Goal: Task Accomplishment & Management: Manage account settings

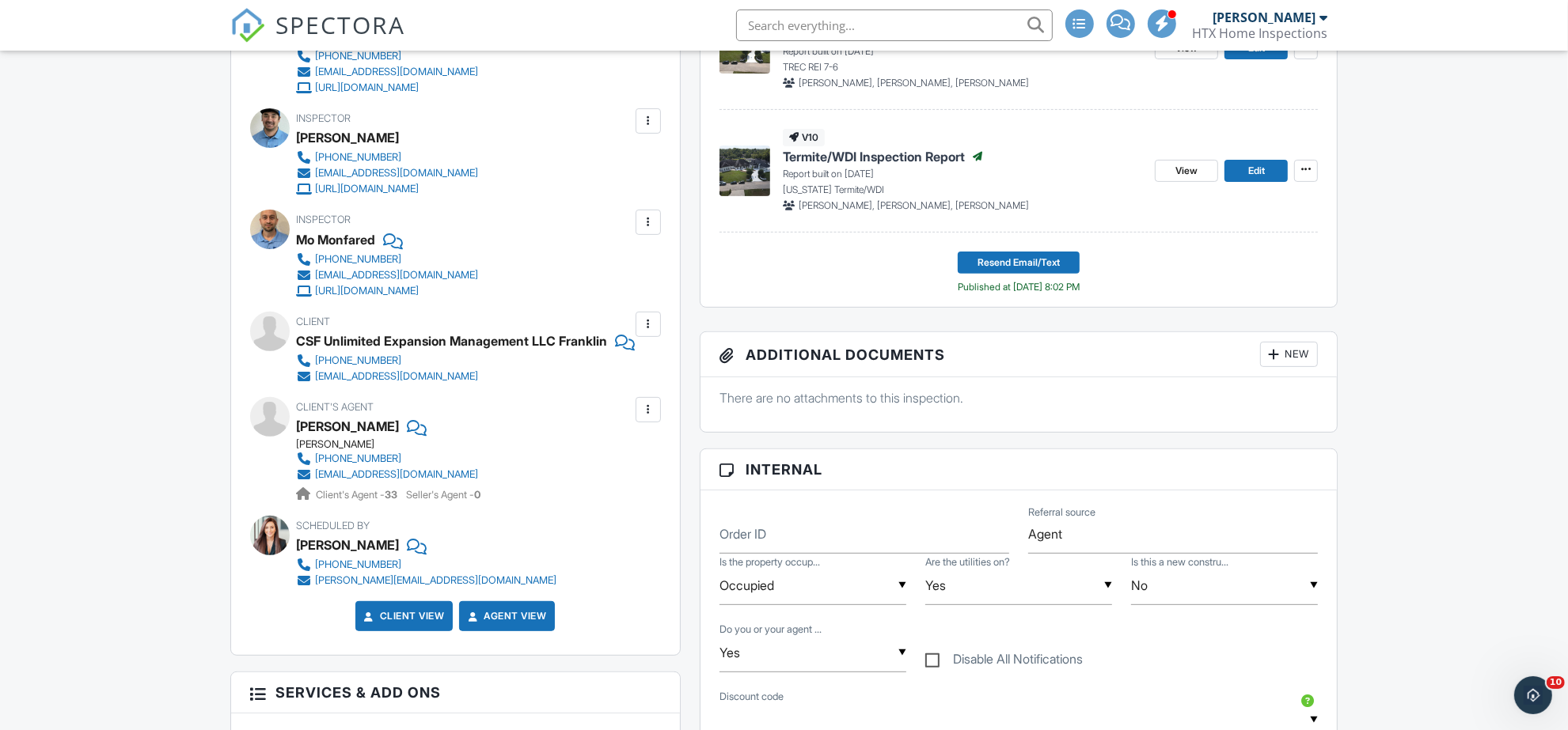
scroll to position [270, 0]
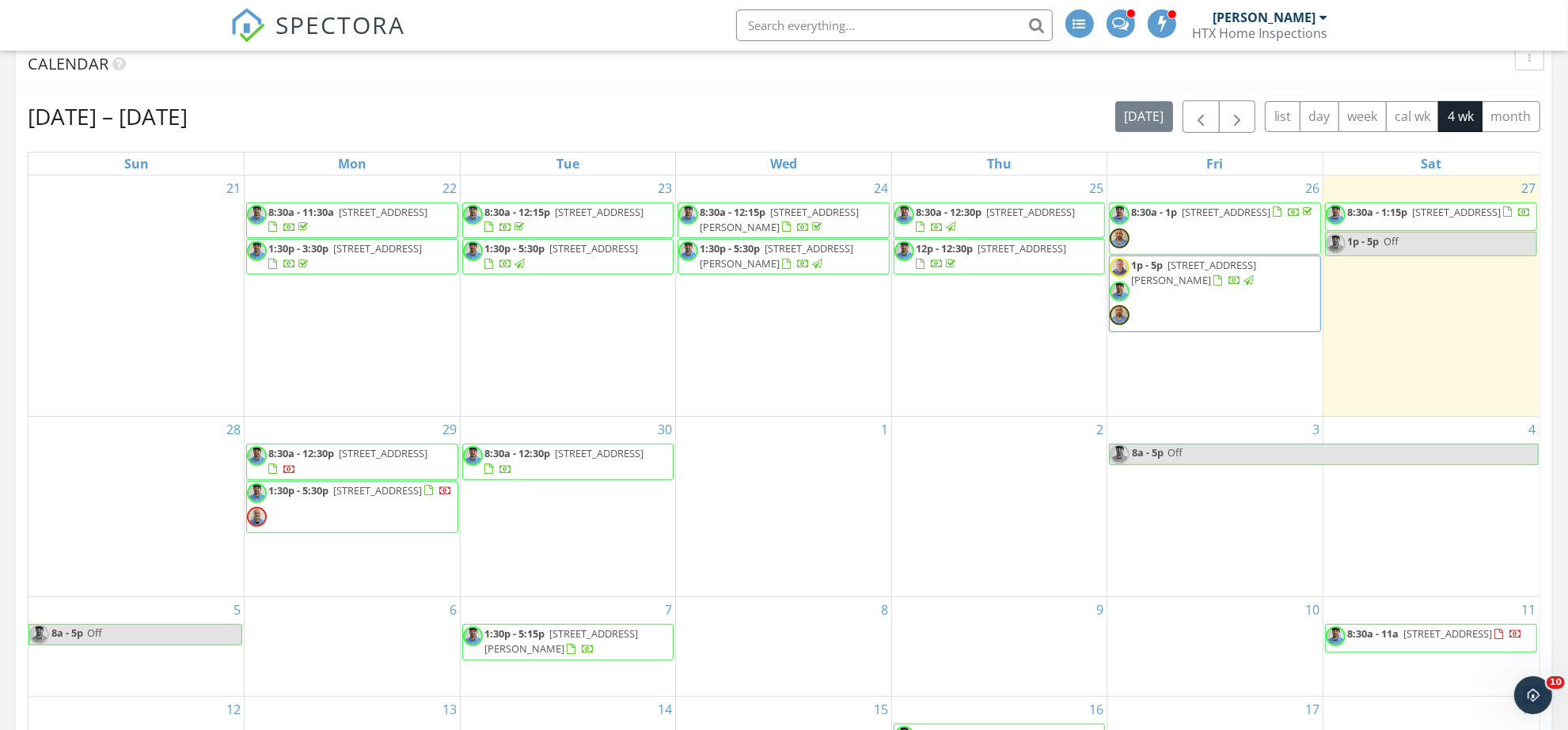
click at [1252, 222] on span "8:30a - 1p 14126 Coyote Pointe Dr, Cypress 77433" at bounding box center [1212, 228] width 206 height 47
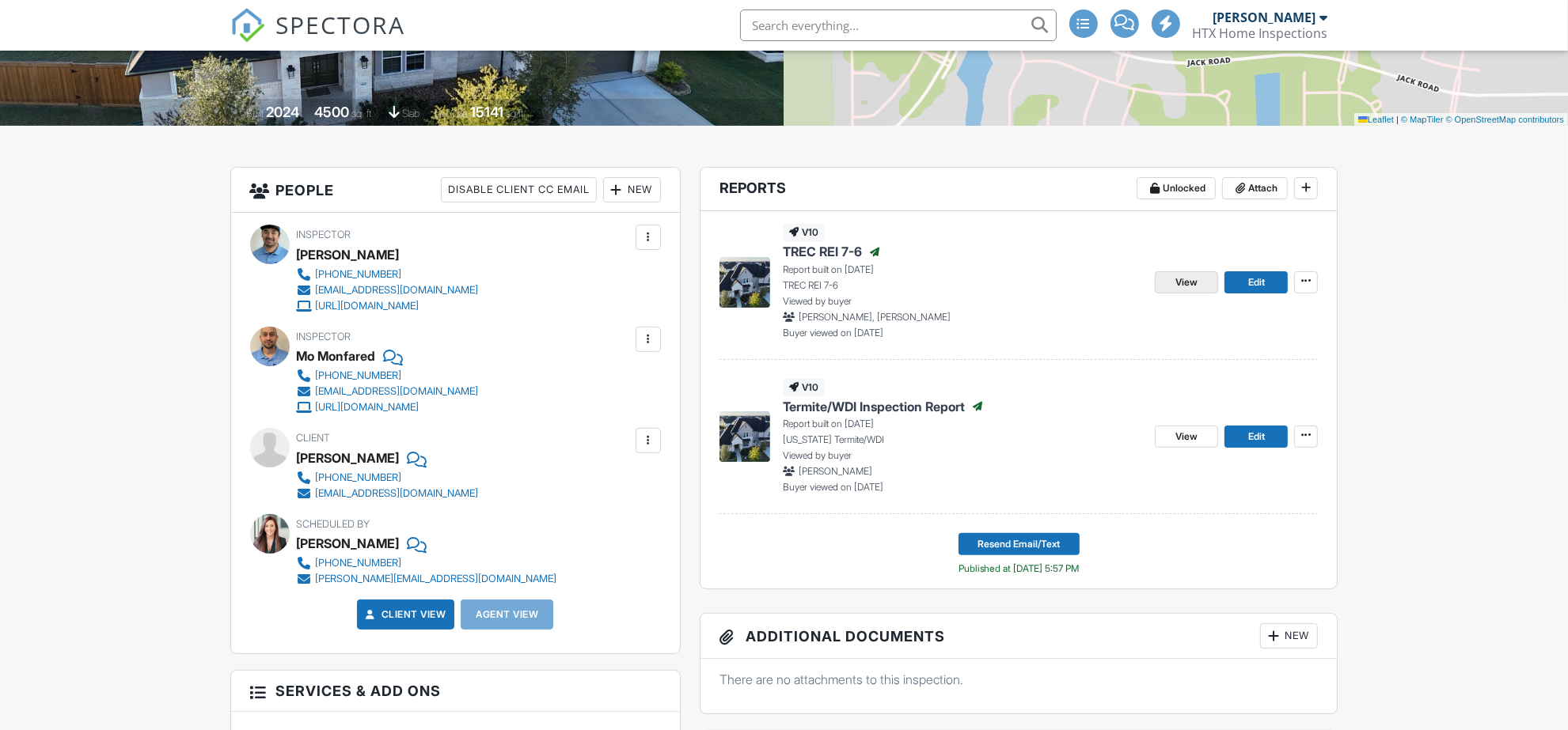
scroll to position [297, 0]
click at [1179, 274] on span "View" at bounding box center [1186, 282] width 22 height 16
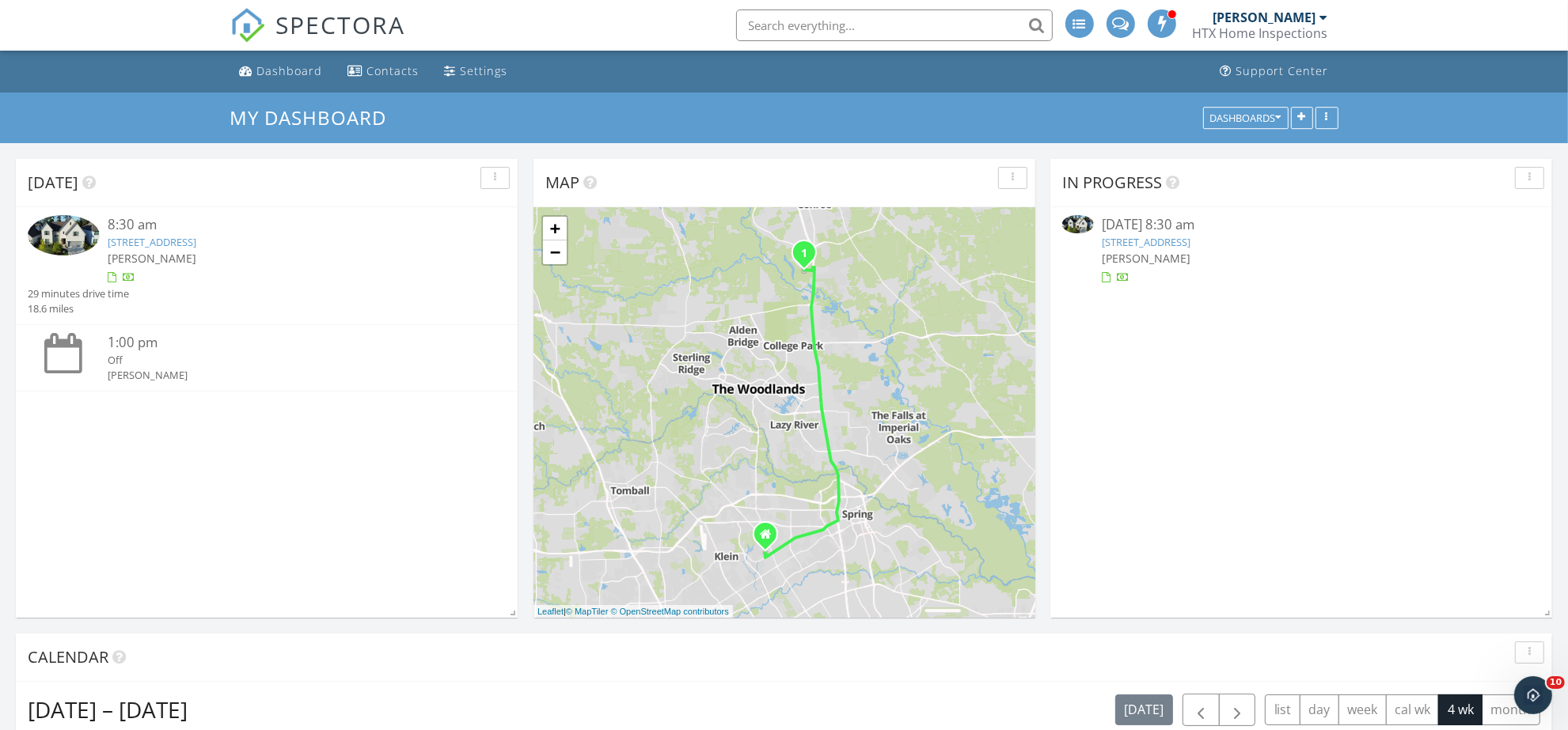
click at [196, 238] on link "1013 Stillwater Pond Dr , Conroe, TX 77304" at bounding box center [152, 242] width 88 height 14
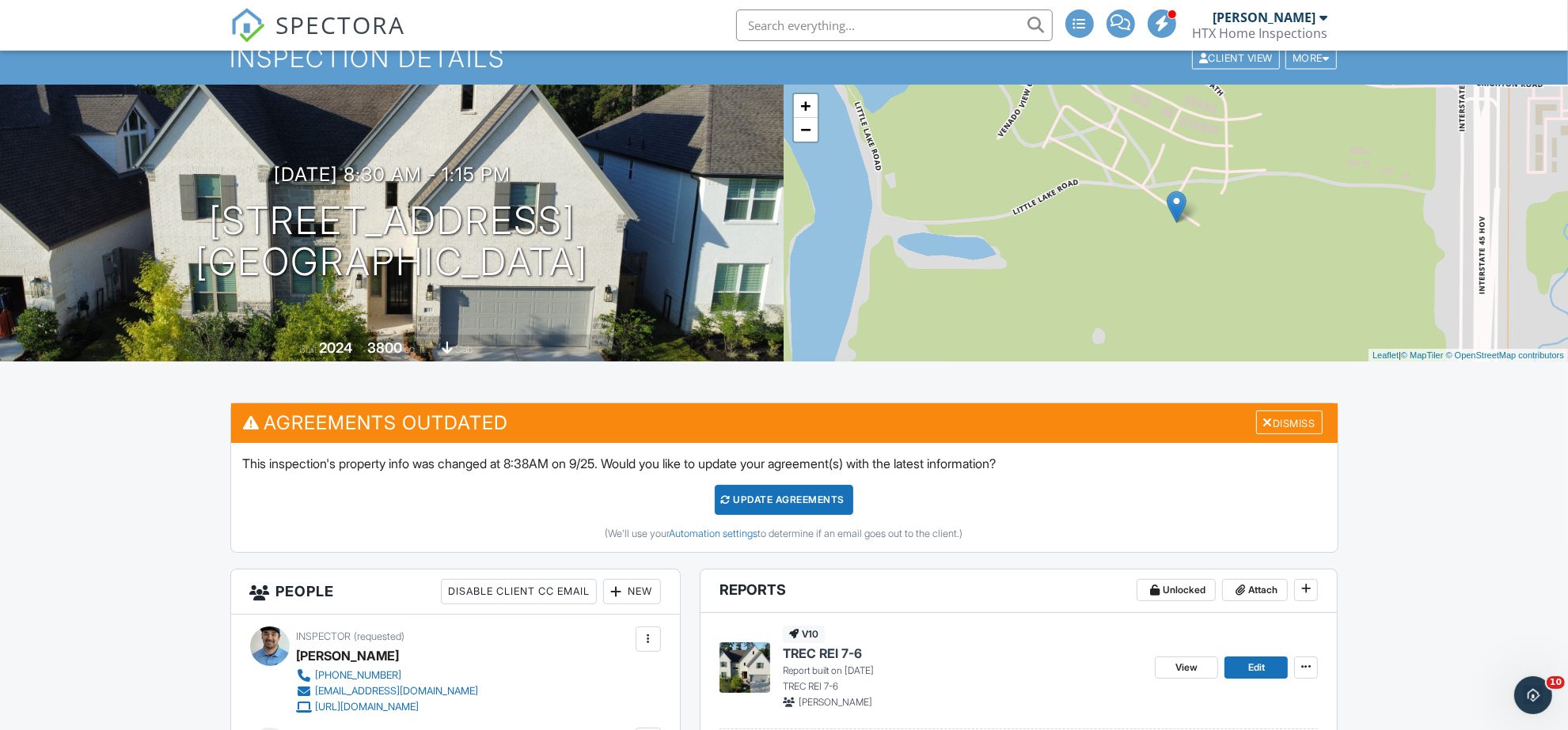
scroll to position [297, 0]
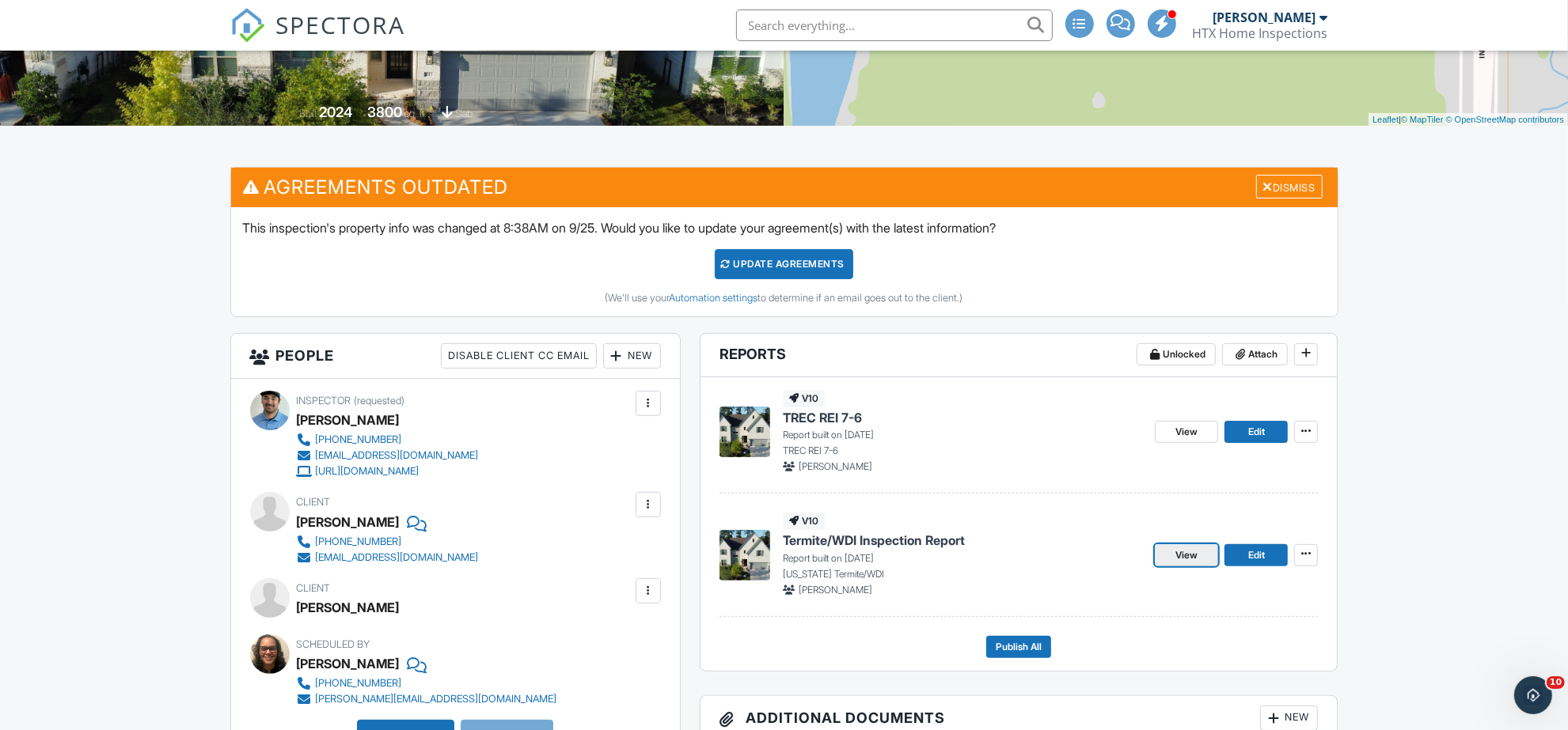
click at [1181, 558] on span "View" at bounding box center [1186, 555] width 22 height 16
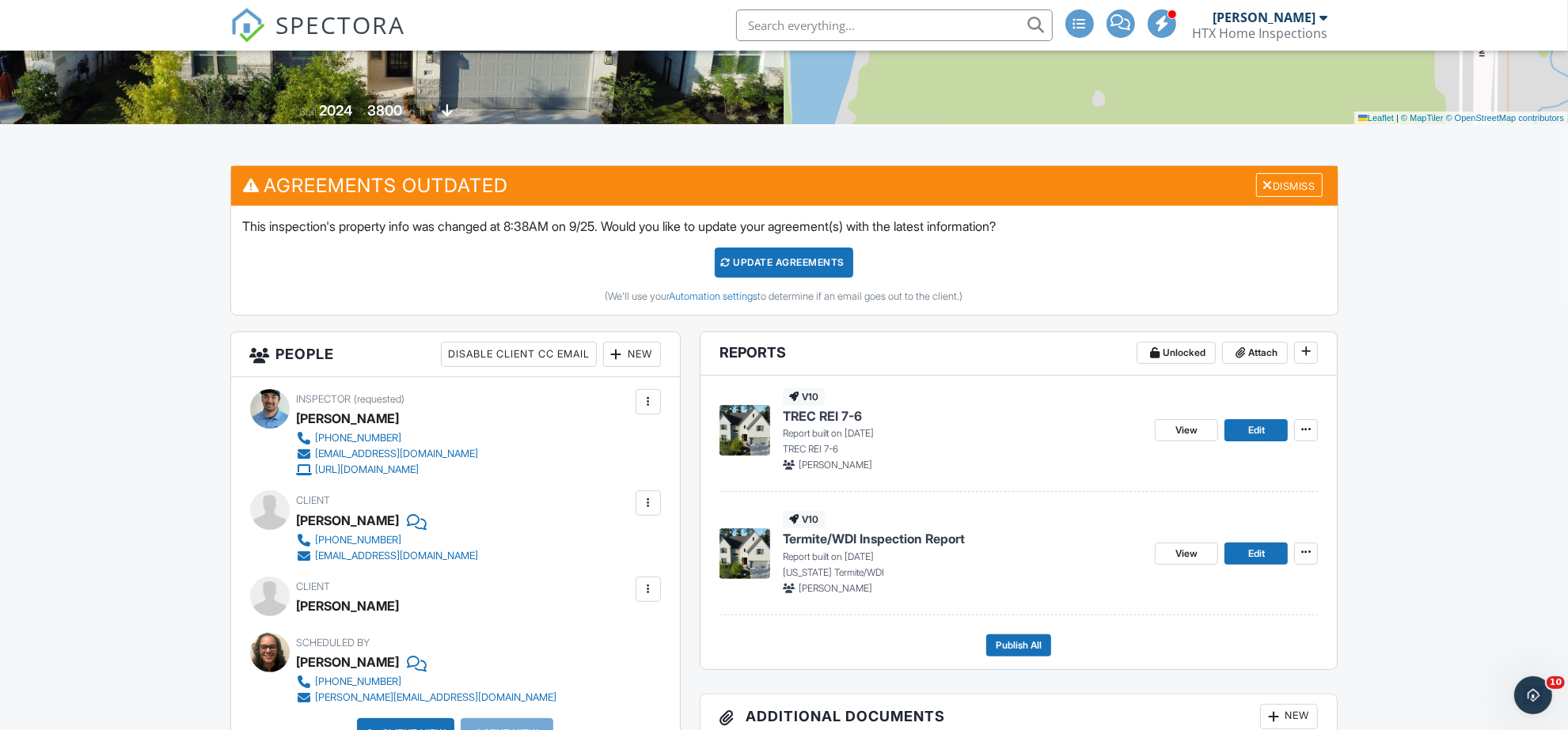
scroll to position [298, 0]
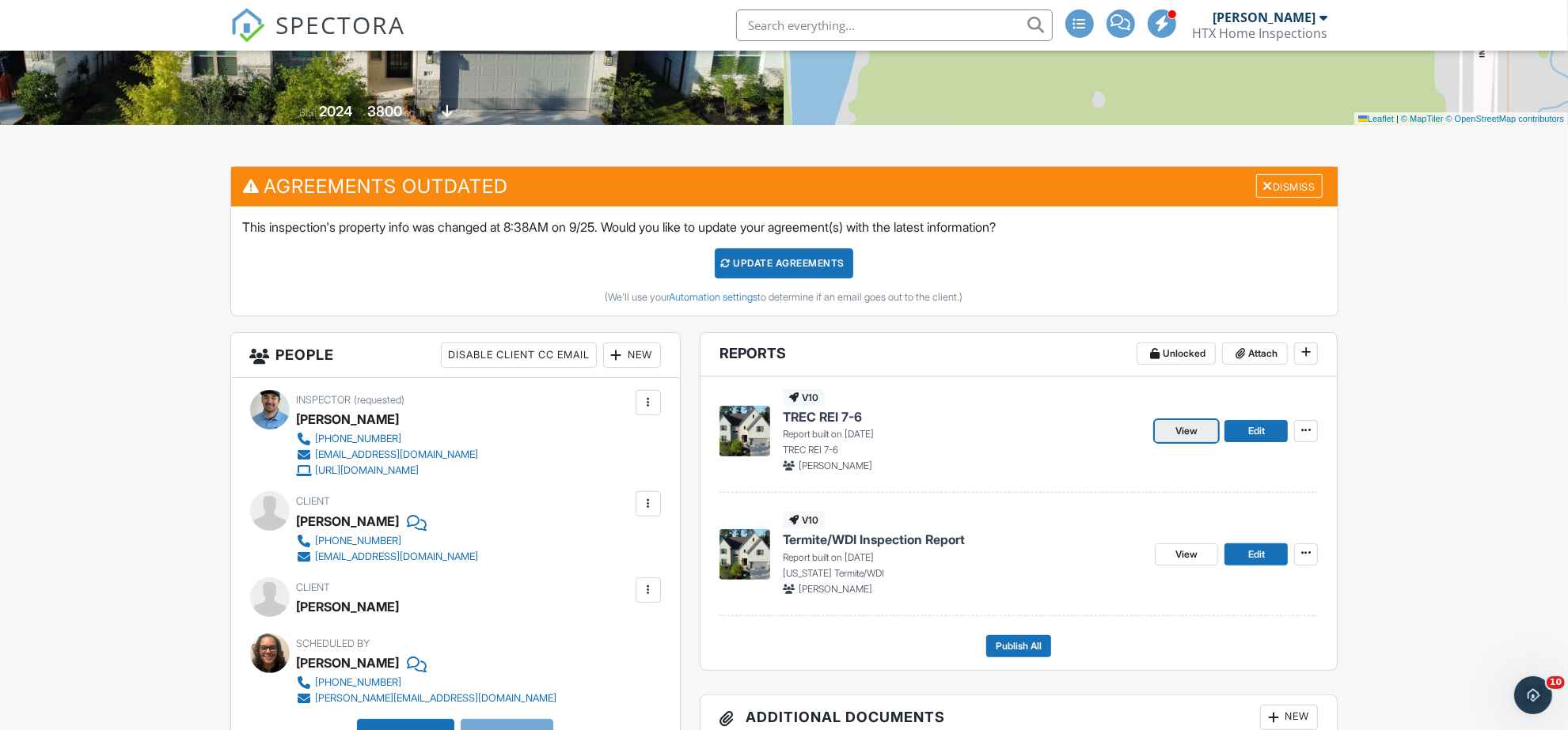
click at [1183, 435] on span "View" at bounding box center [1186, 431] width 22 height 16
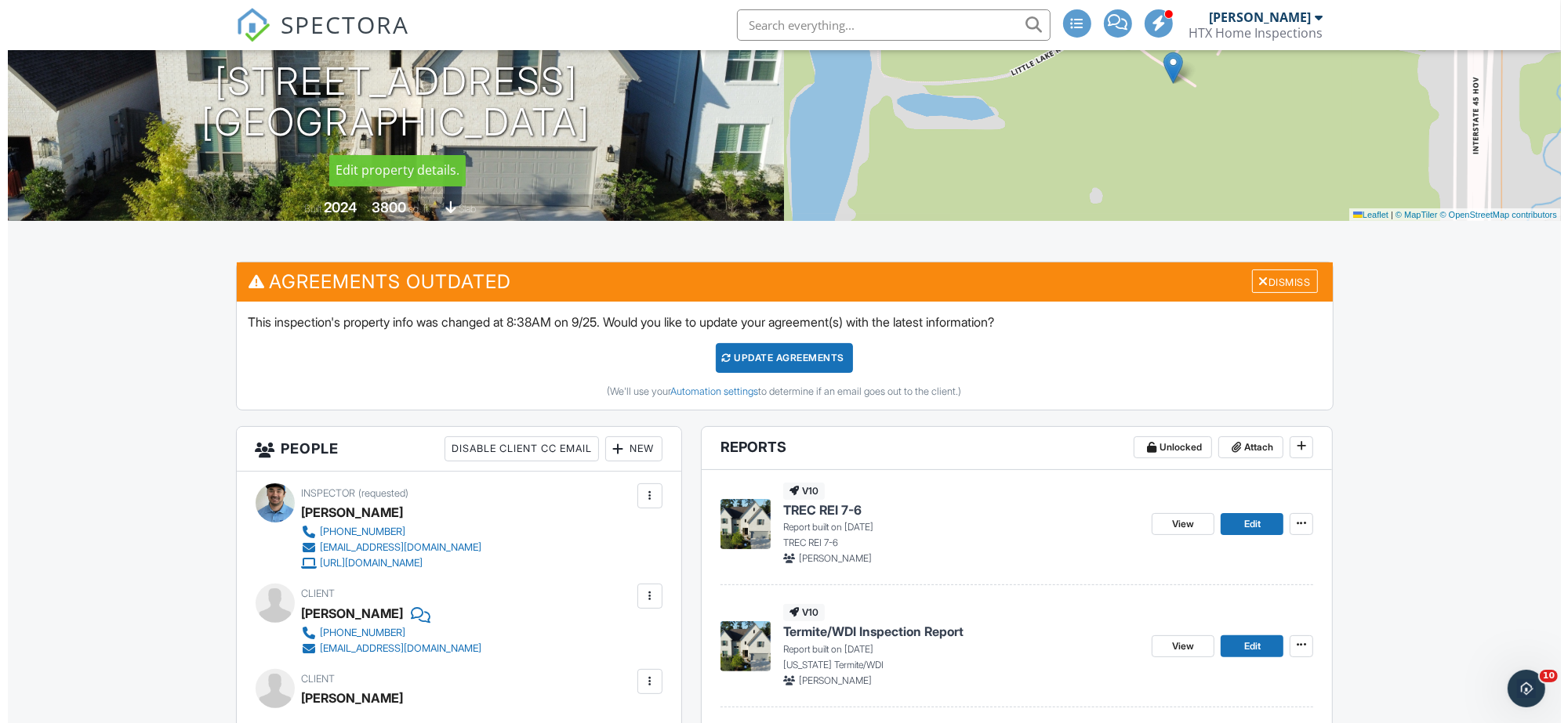
scroll to position [391, 0]
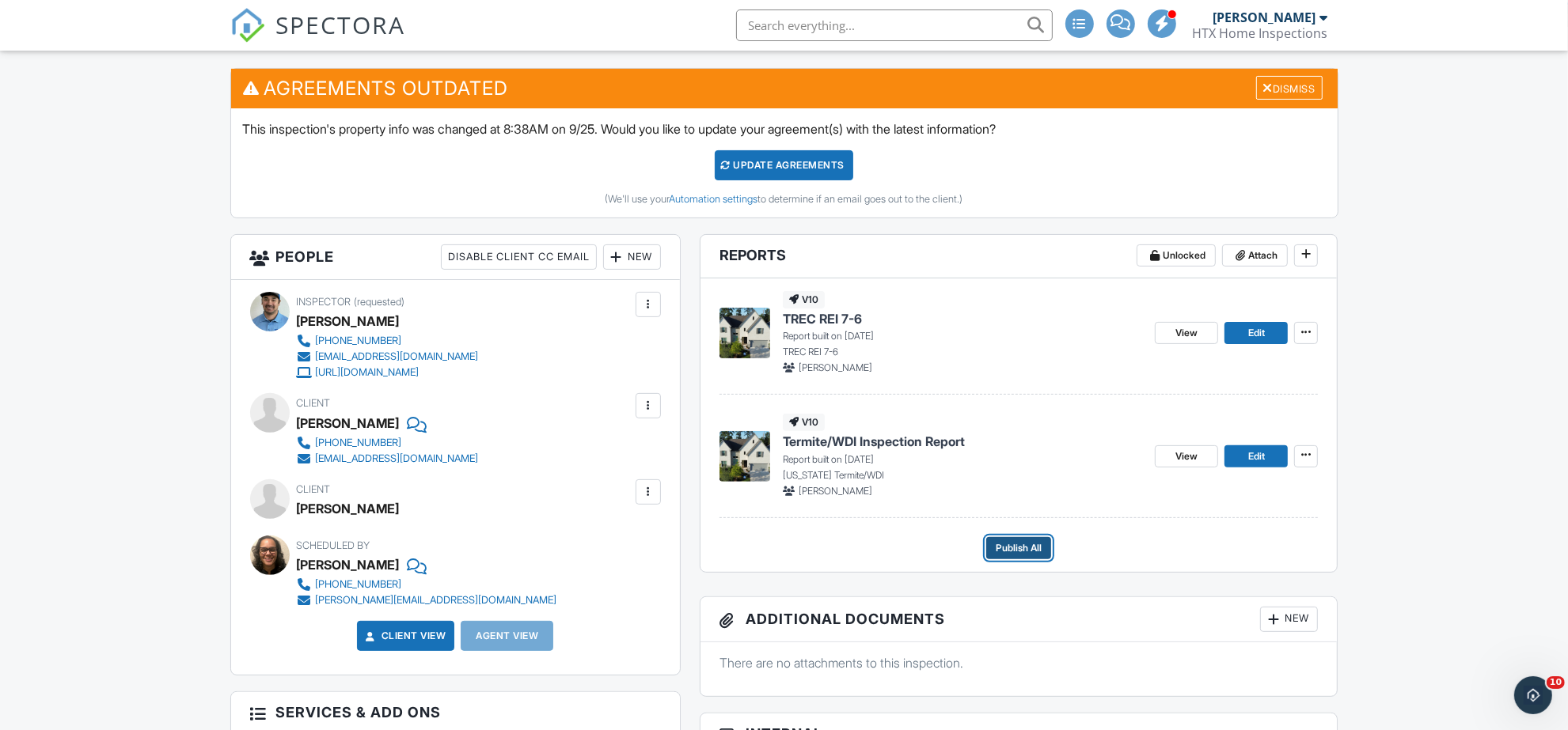
click at [1017, 551] on span "Publish All" at bounding box center [1017, 548] width 46 height 16
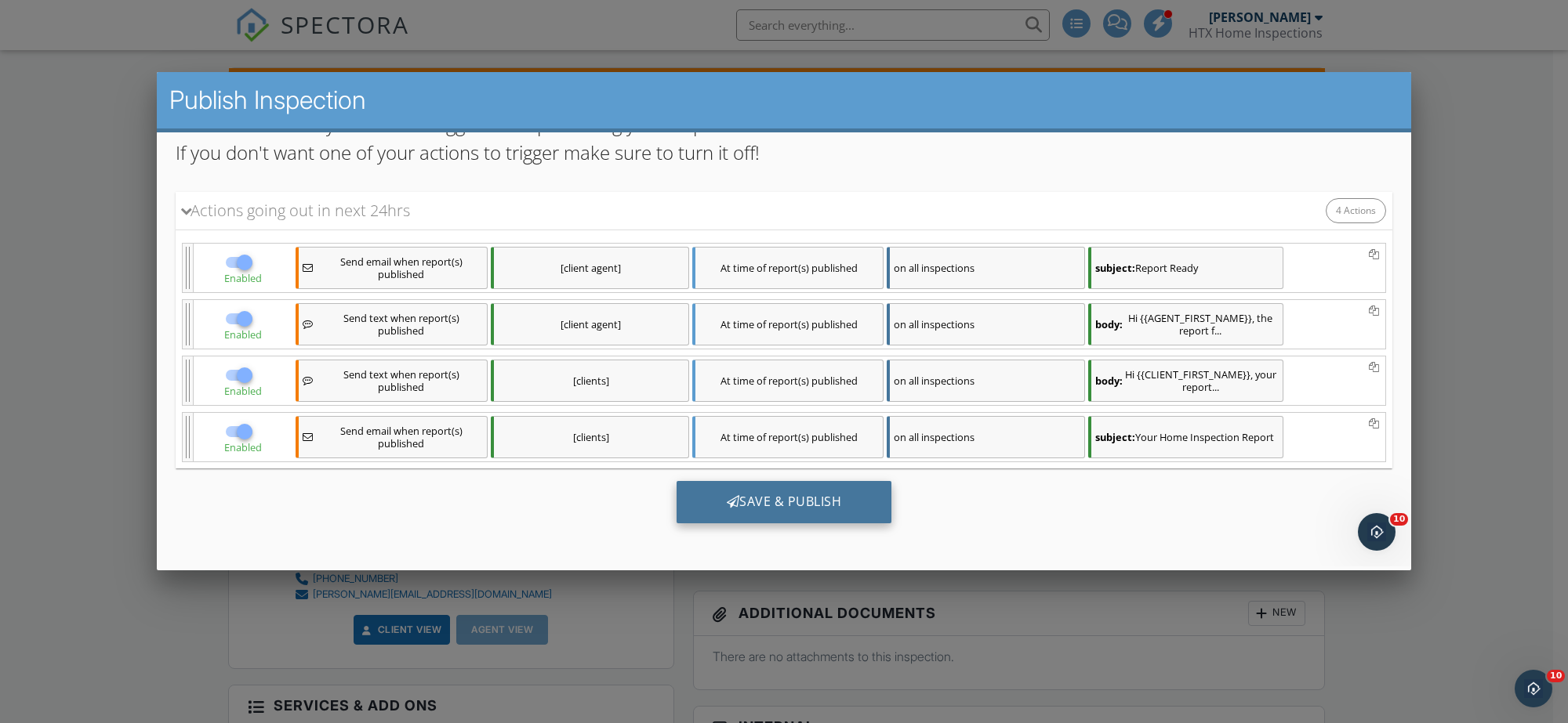
scroll to position [178, 0]
click at [715, 505] on div "Save & Publish" at bounding box center [784, 502] width 216 height 42
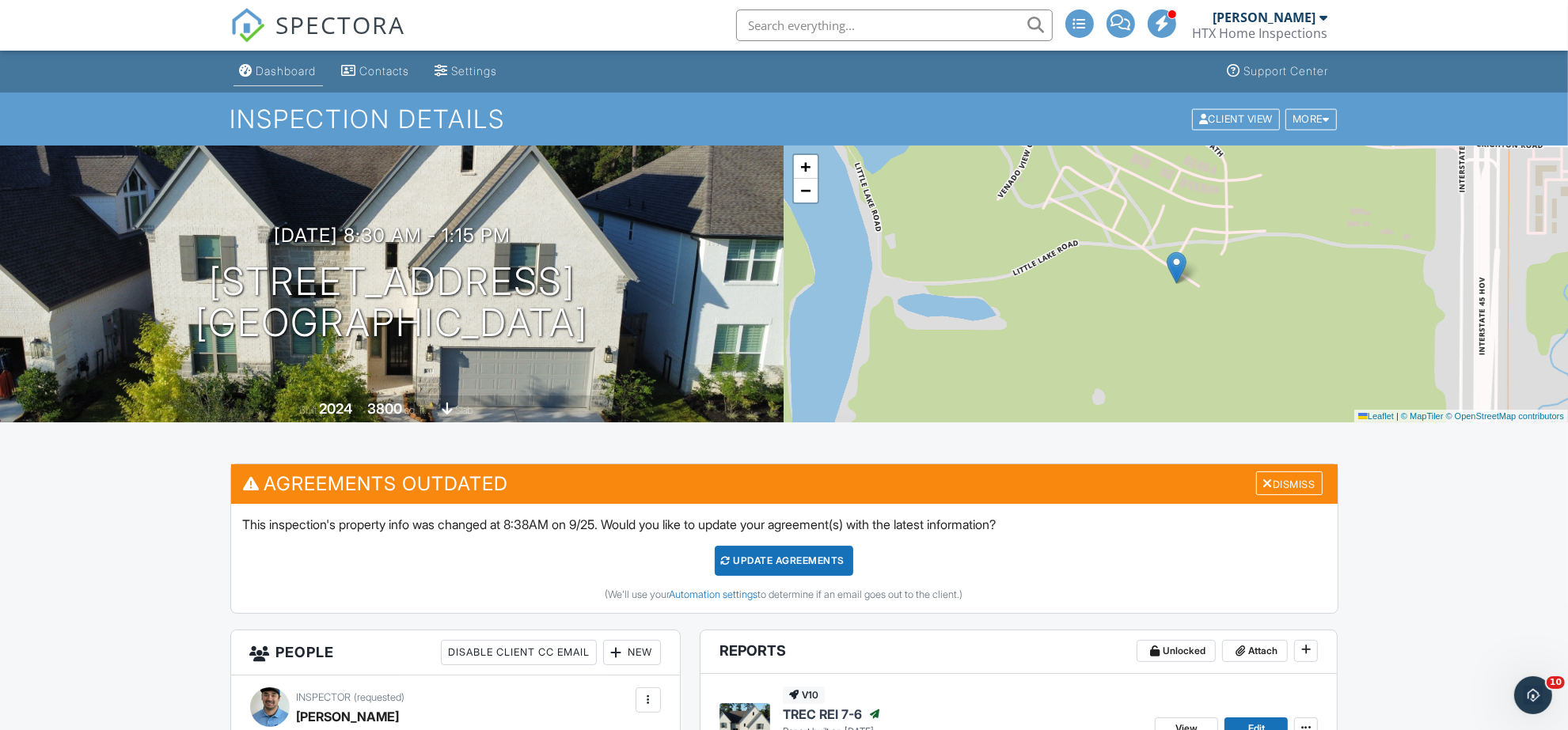
click at [259, 64] on div "Dashboard" at bounding box center [286, 71] width 60 height 13
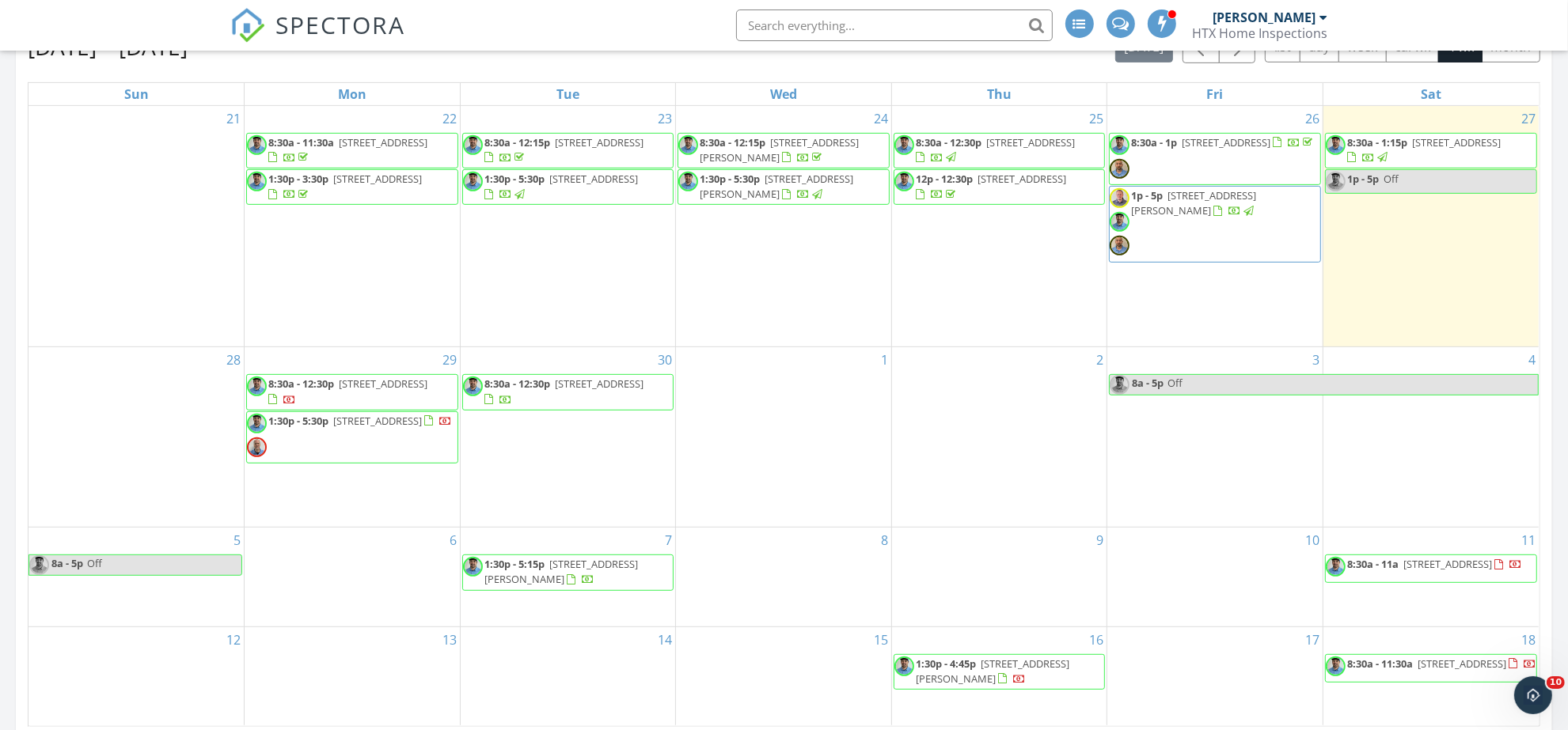
scroll to position [890, 0]
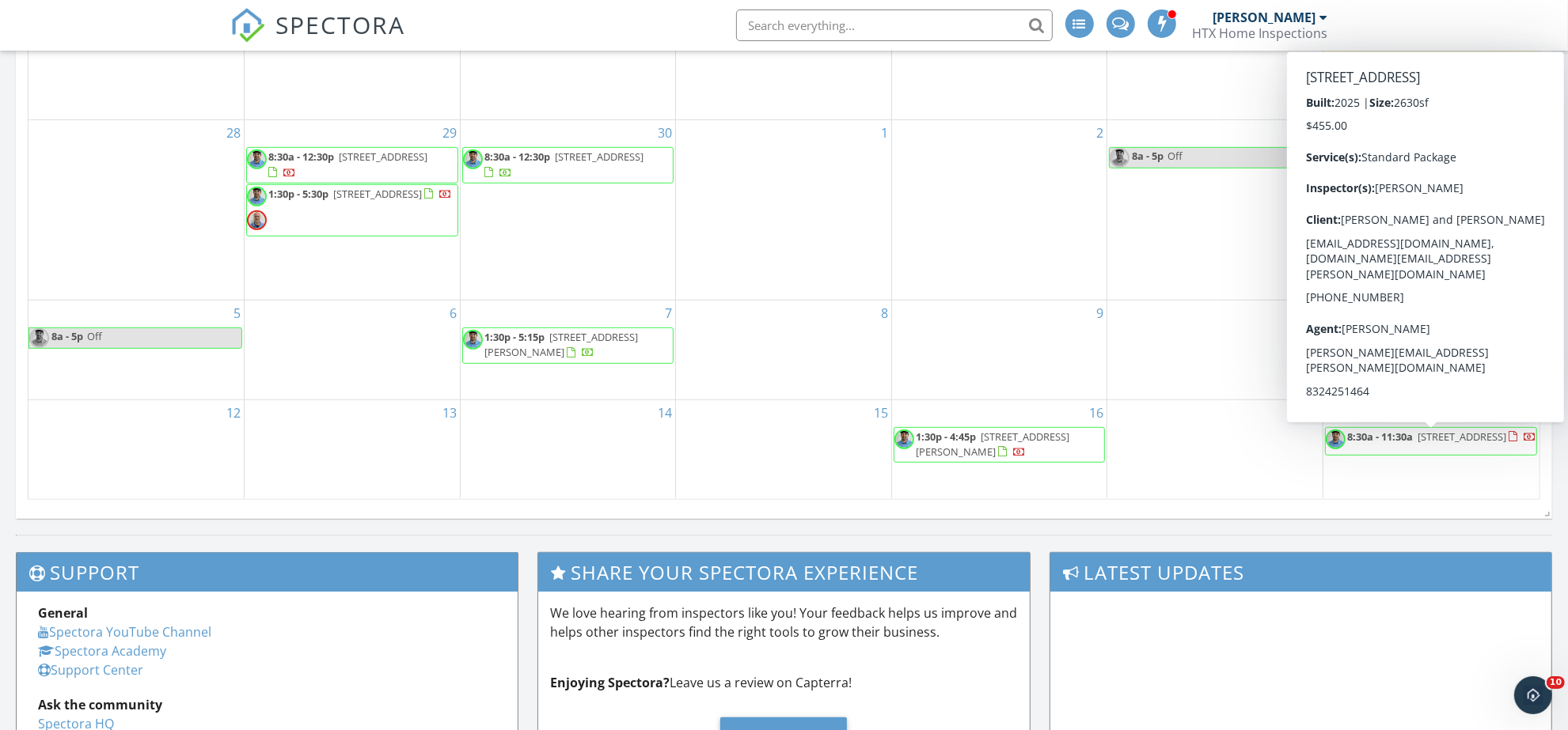
click at [1391, 437] on span "8:30a - 11:30a" at bounding box center [1379, 436] width 66 height 14
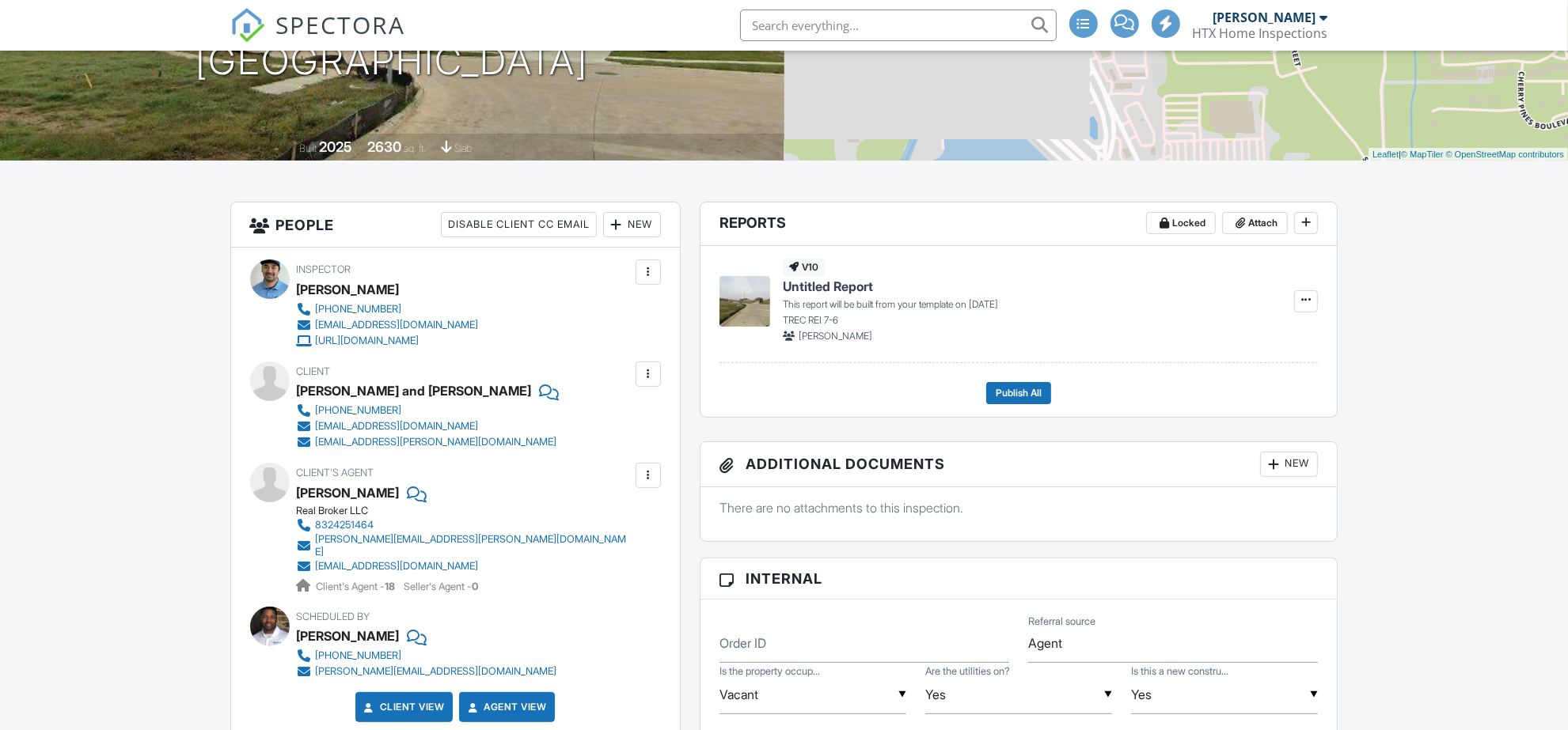
scroll to position [126, 0]
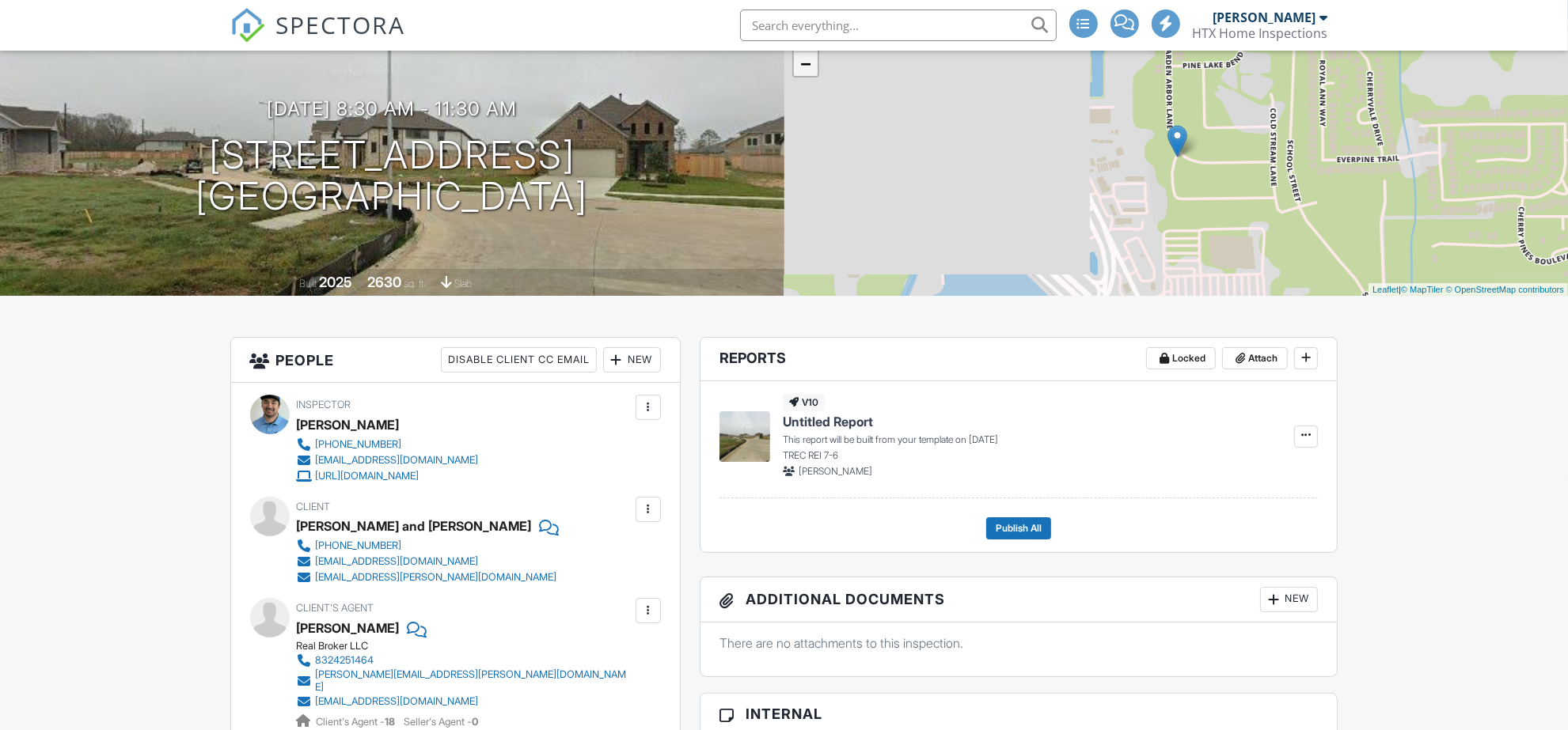
click at [804, 69] on link "−" at bounding box center [805, 64] width 24 height 24
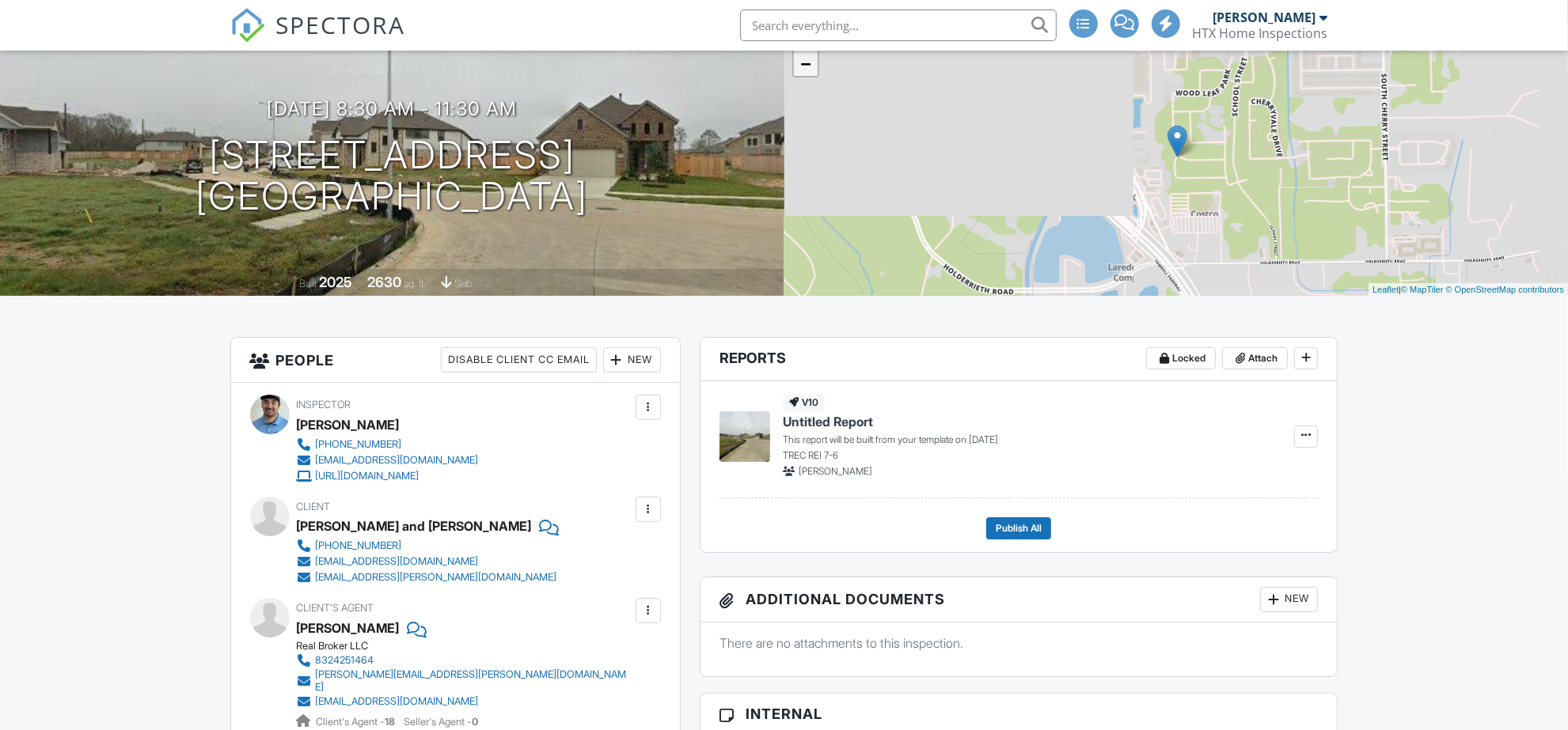
click at [804, 69] on link "−" at bounding box center [805, 64] width 24 height 24
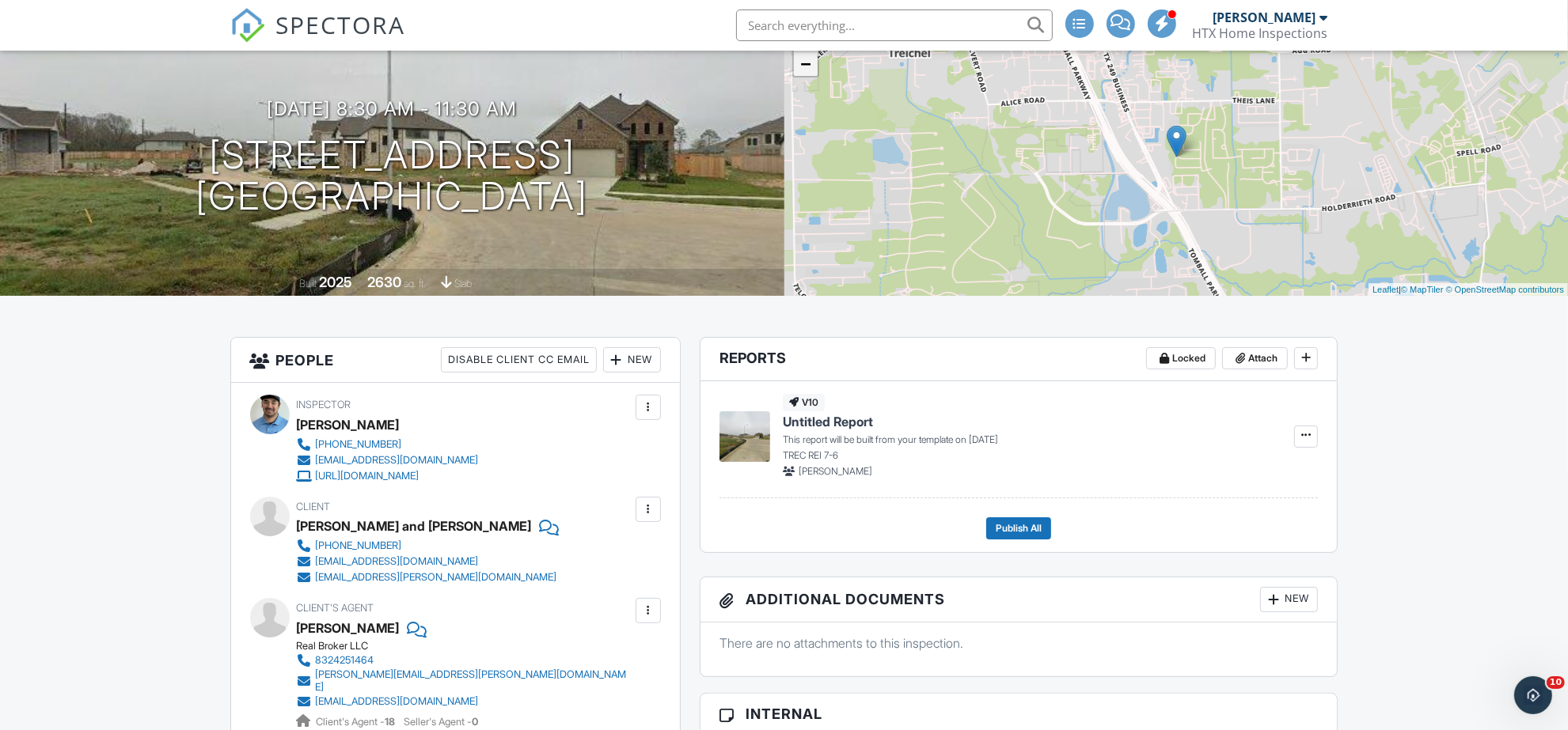
scroll to position [0, 0]
click at [804, 69] on link "−" at bounding box center [805, 64] width 24 height 24
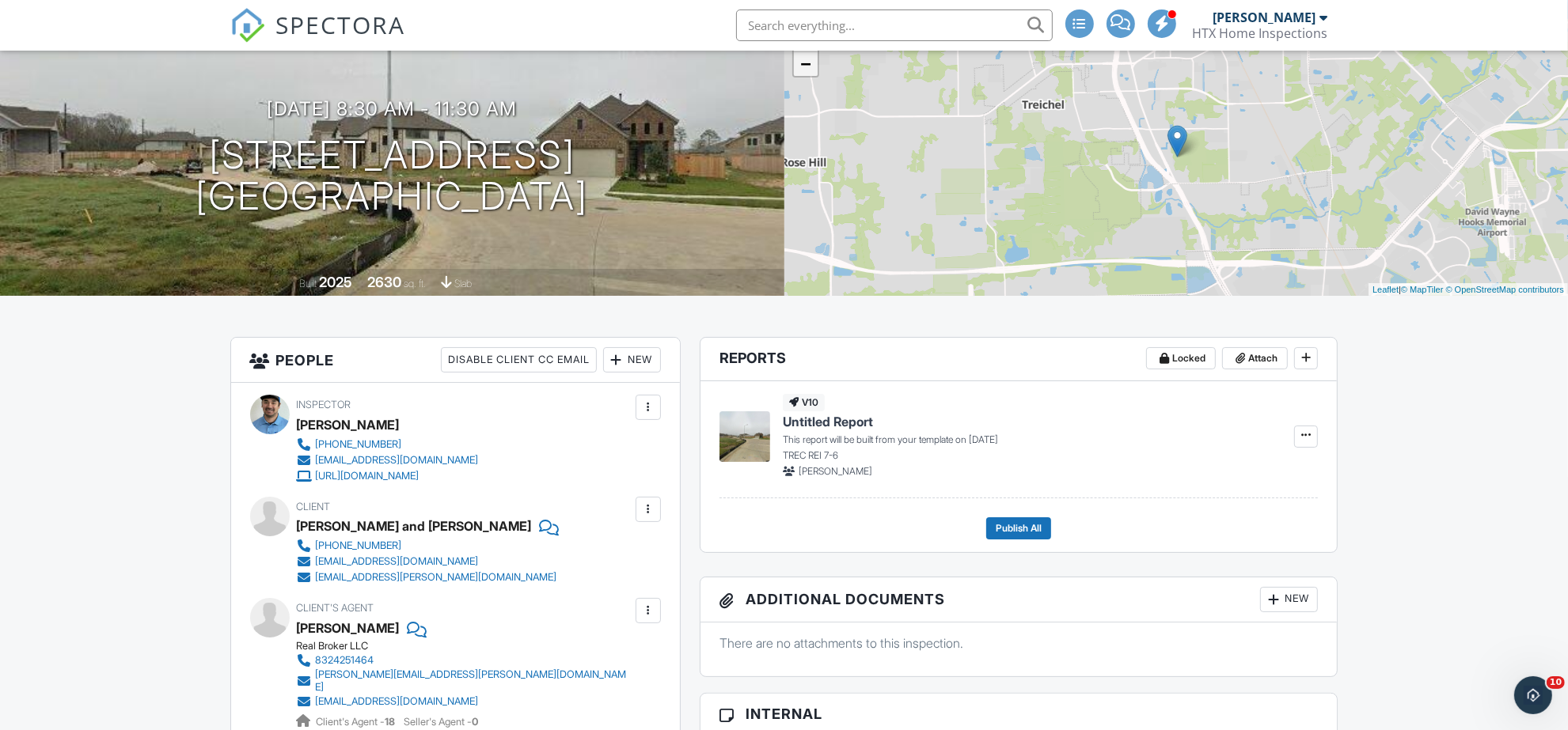
click at [804, 69] on link "−" at bounding box center [805, 64] width 24 height 24
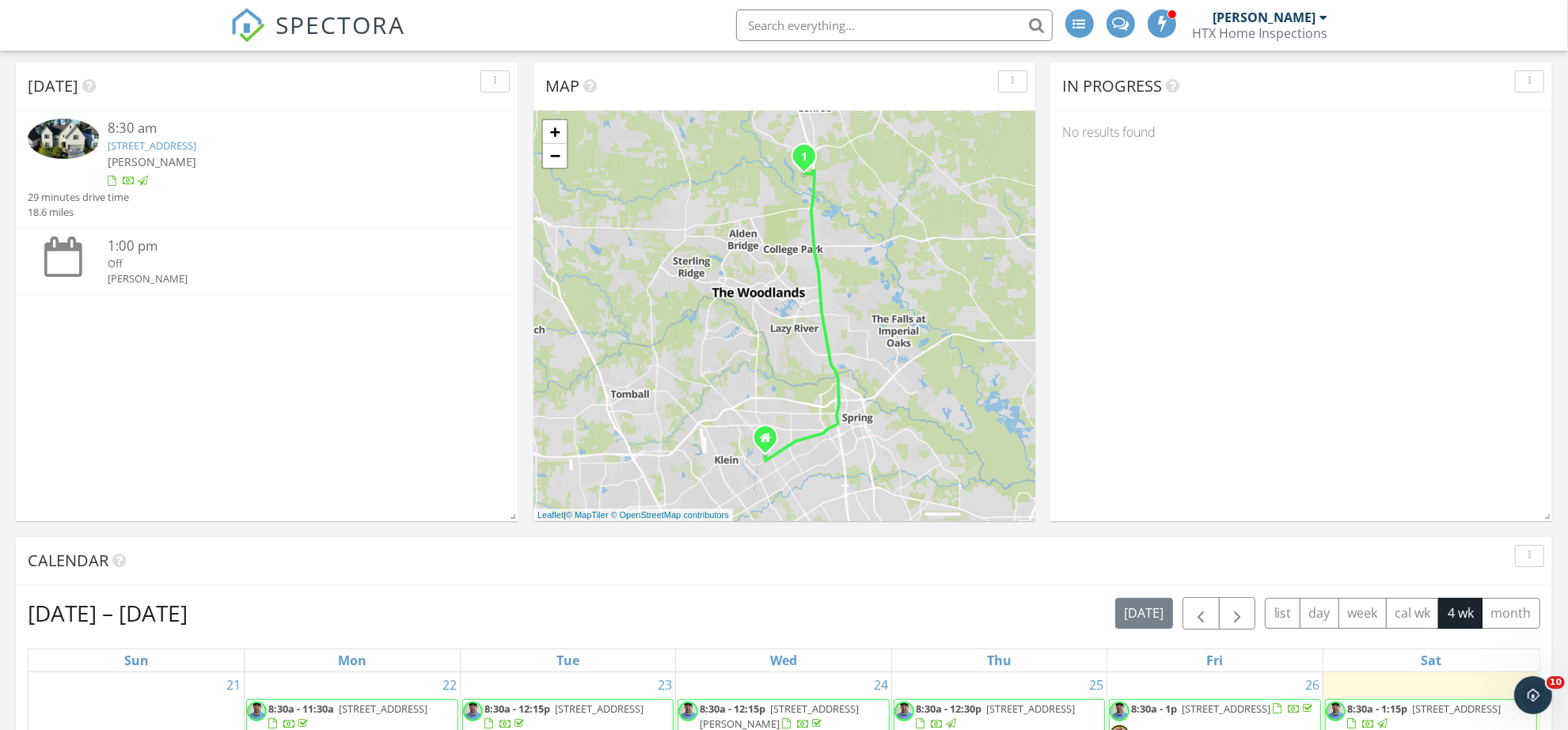
scroll to position [593, 0]
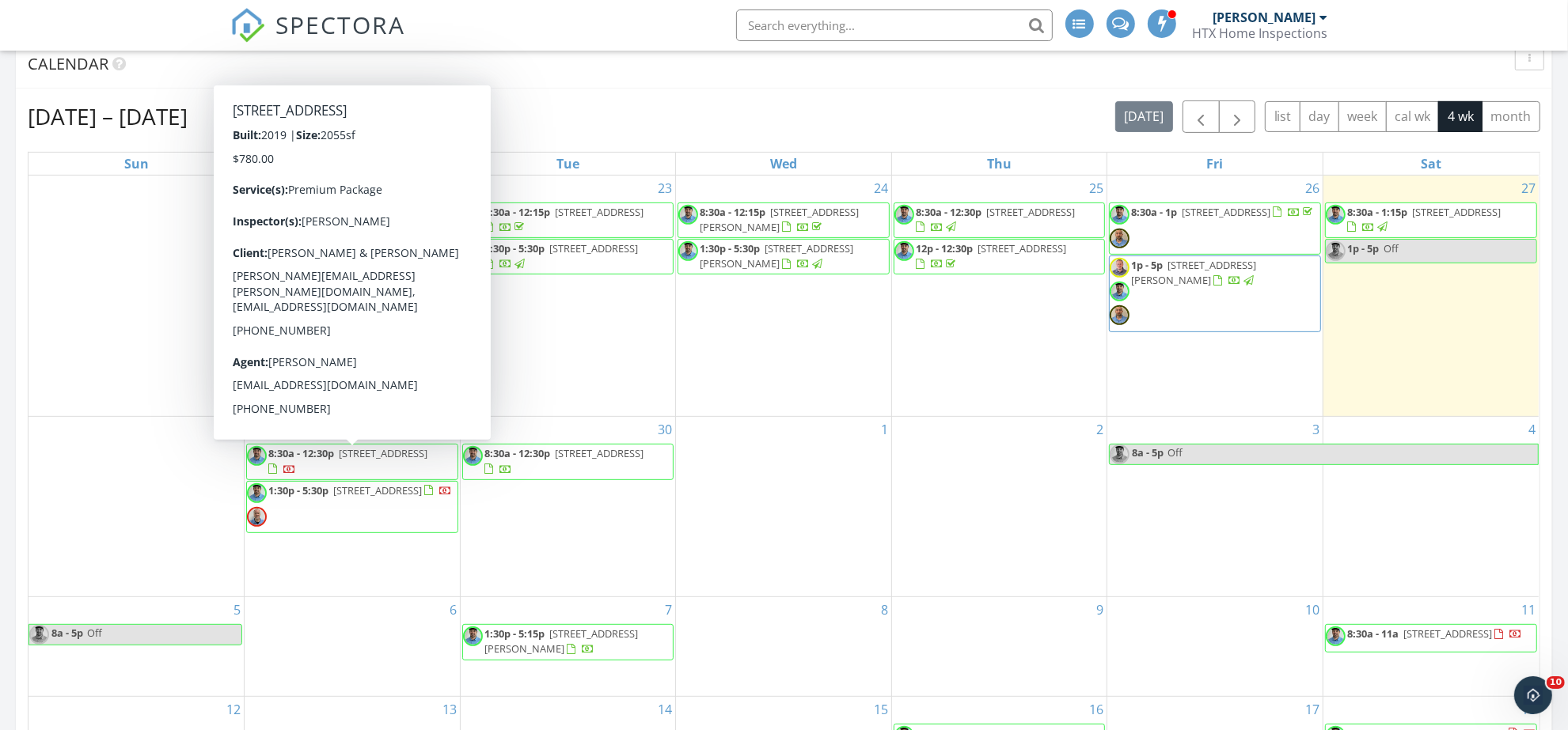
click at [339, 460] on span "24530 Kildare Rd, Hempstead 77445" at bounding box center [382, 453] width 88 height 14
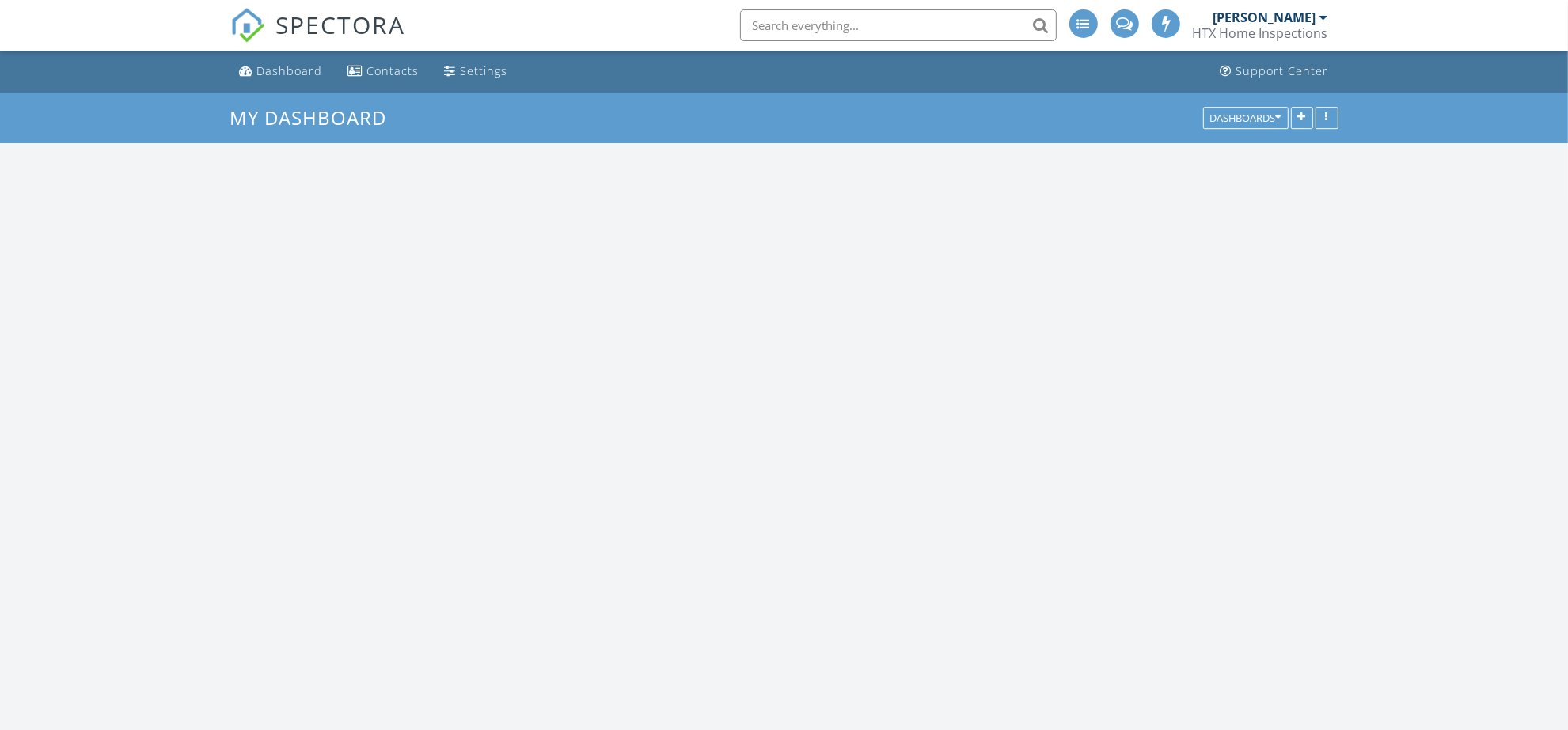
scroll to position [1312, 1599]
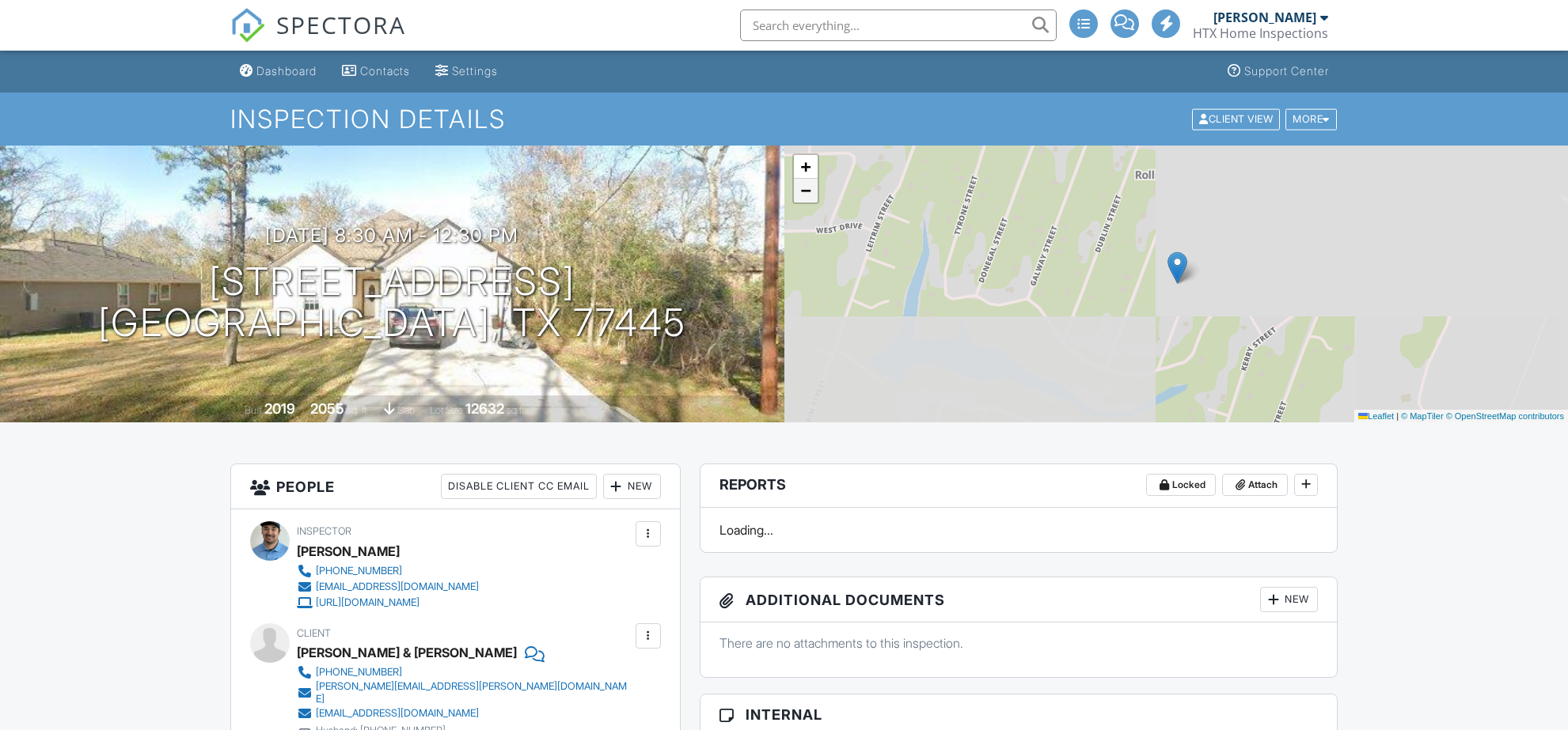
click at [804, 193] on span "−" at bounding box center [804, 190] width 10 height 20
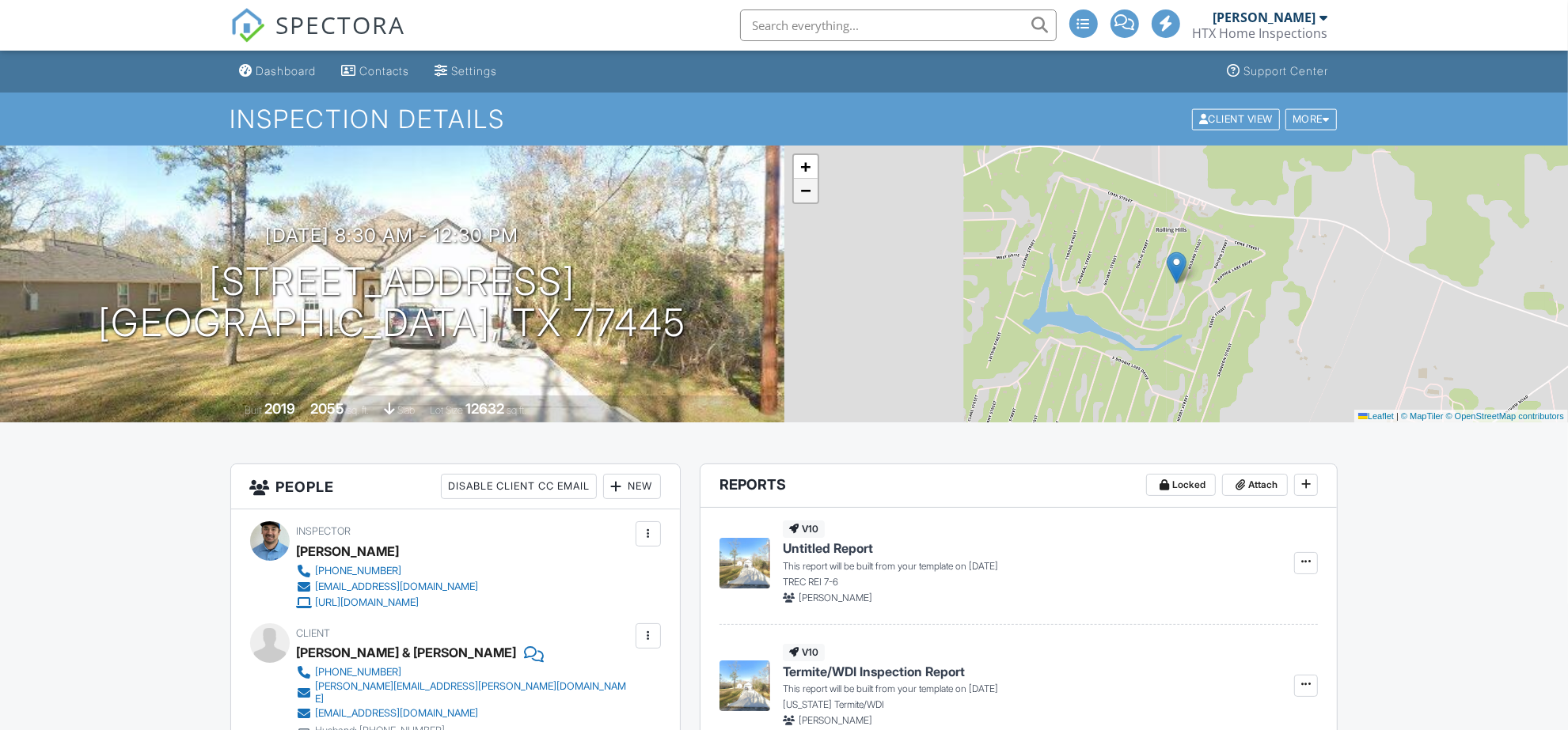
click at [804, 193] on span "−" at bounding box center [804, 190] width 10 height 20
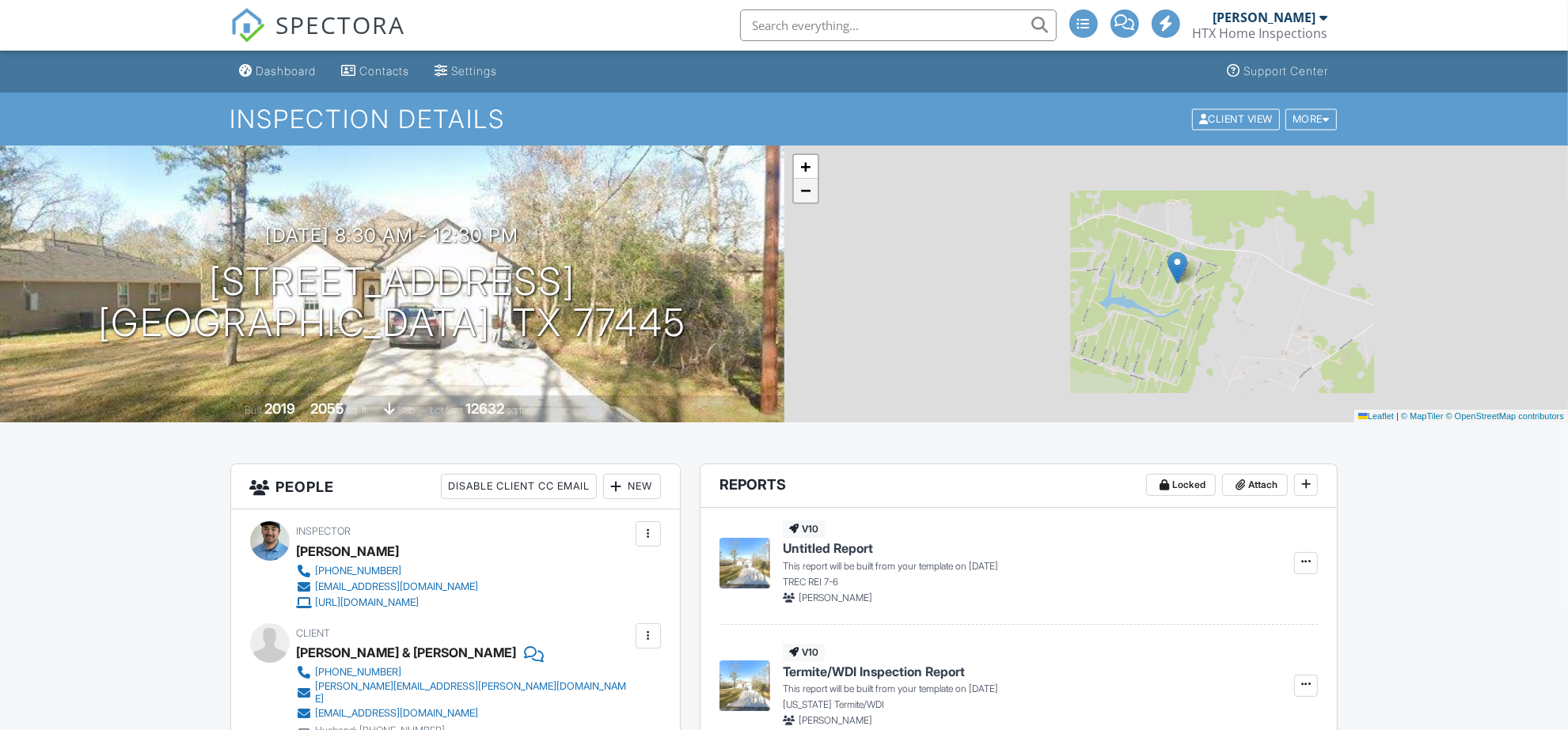
click at [804, 193] on span "−" at bounding box center [804, 190] width 10 height 20
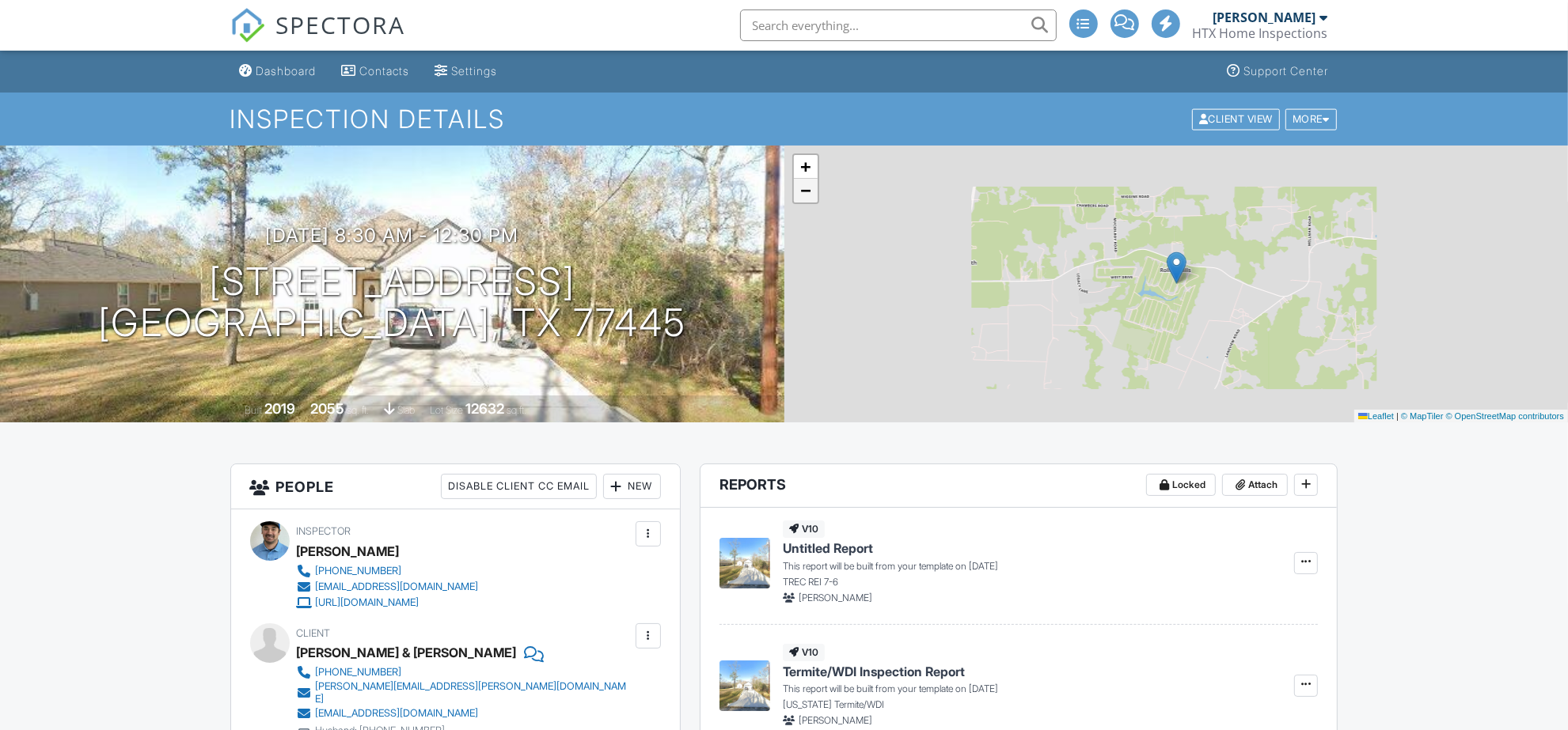
click at [804, 193] on span "−" at bounding box center [804, 190] width 10 height 20
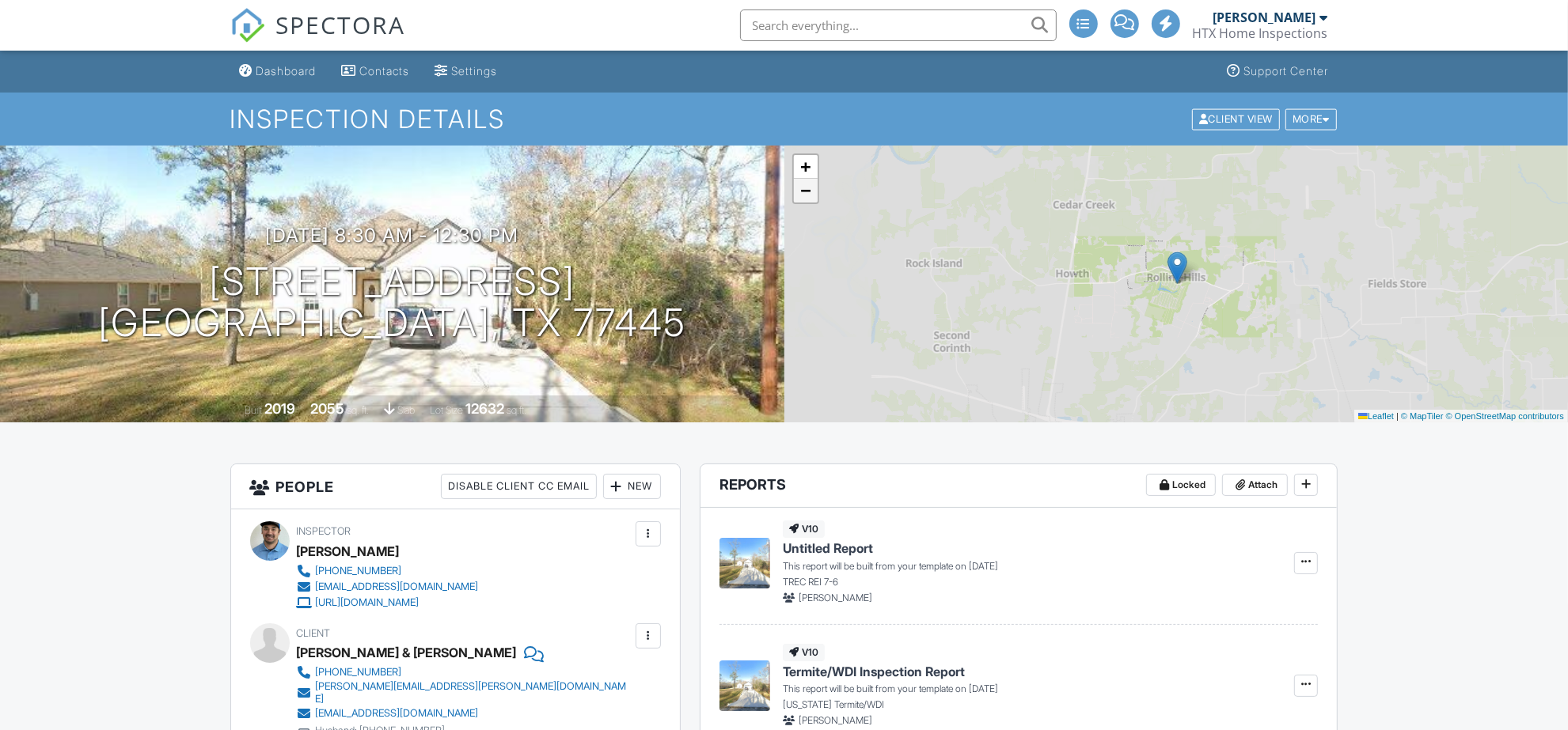
click at [804, 193] on span "−" at bounding box center [804, 190] width 10 height 20
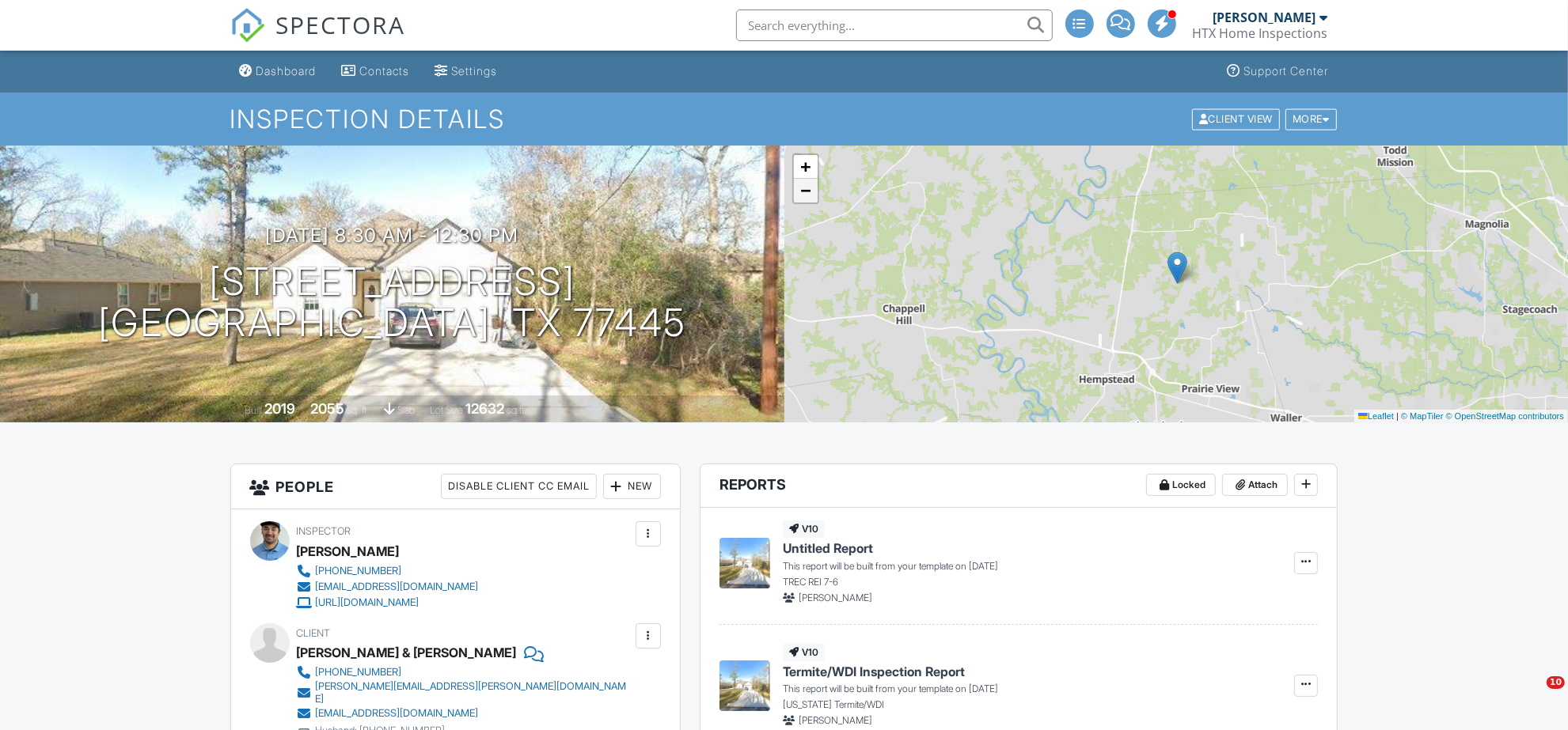
click at [804, 193] on span "−" at bounding box center [804, 190] width 10 height 20
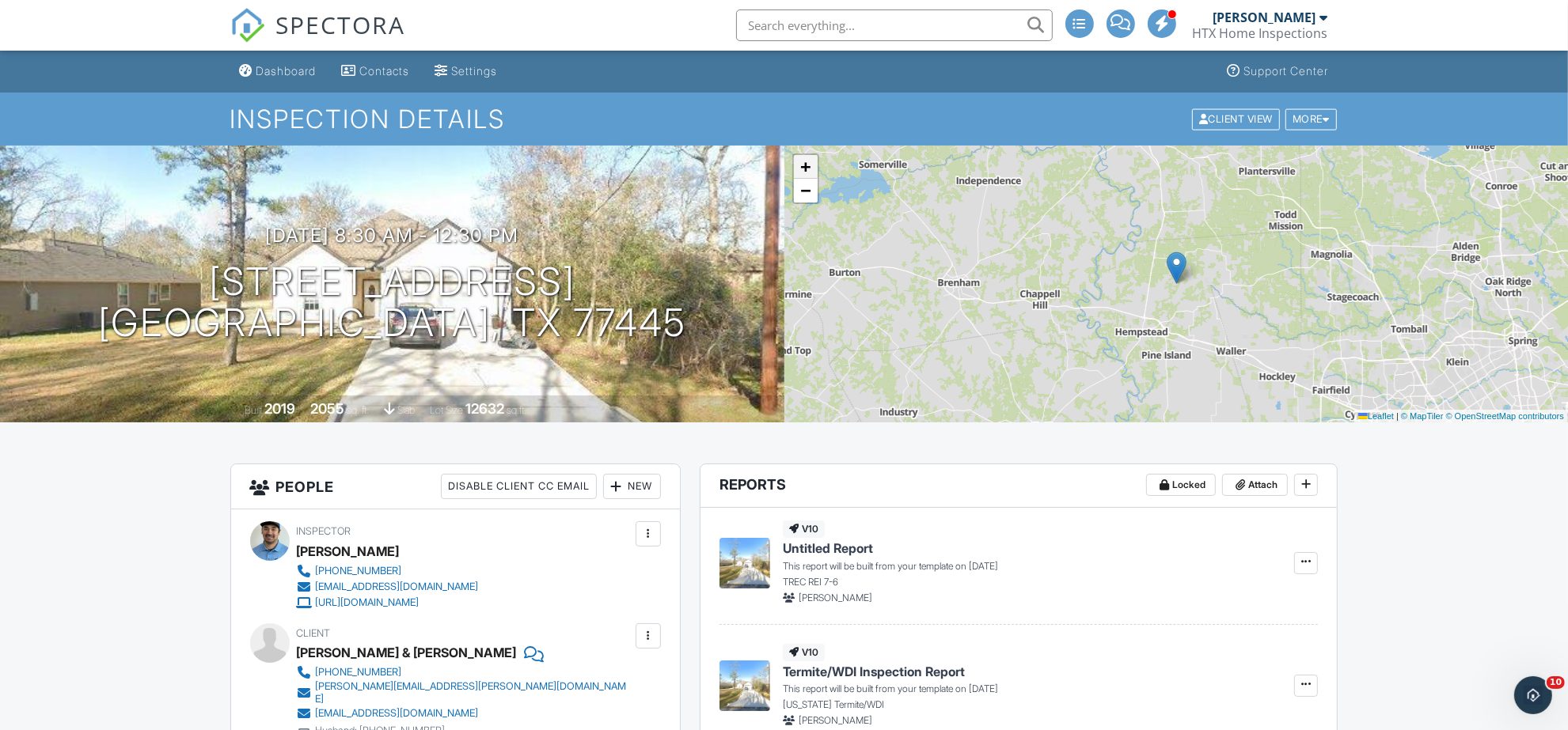
click at [800, 155] on link "+" at bounding box center [805, 167] width 24 height 24
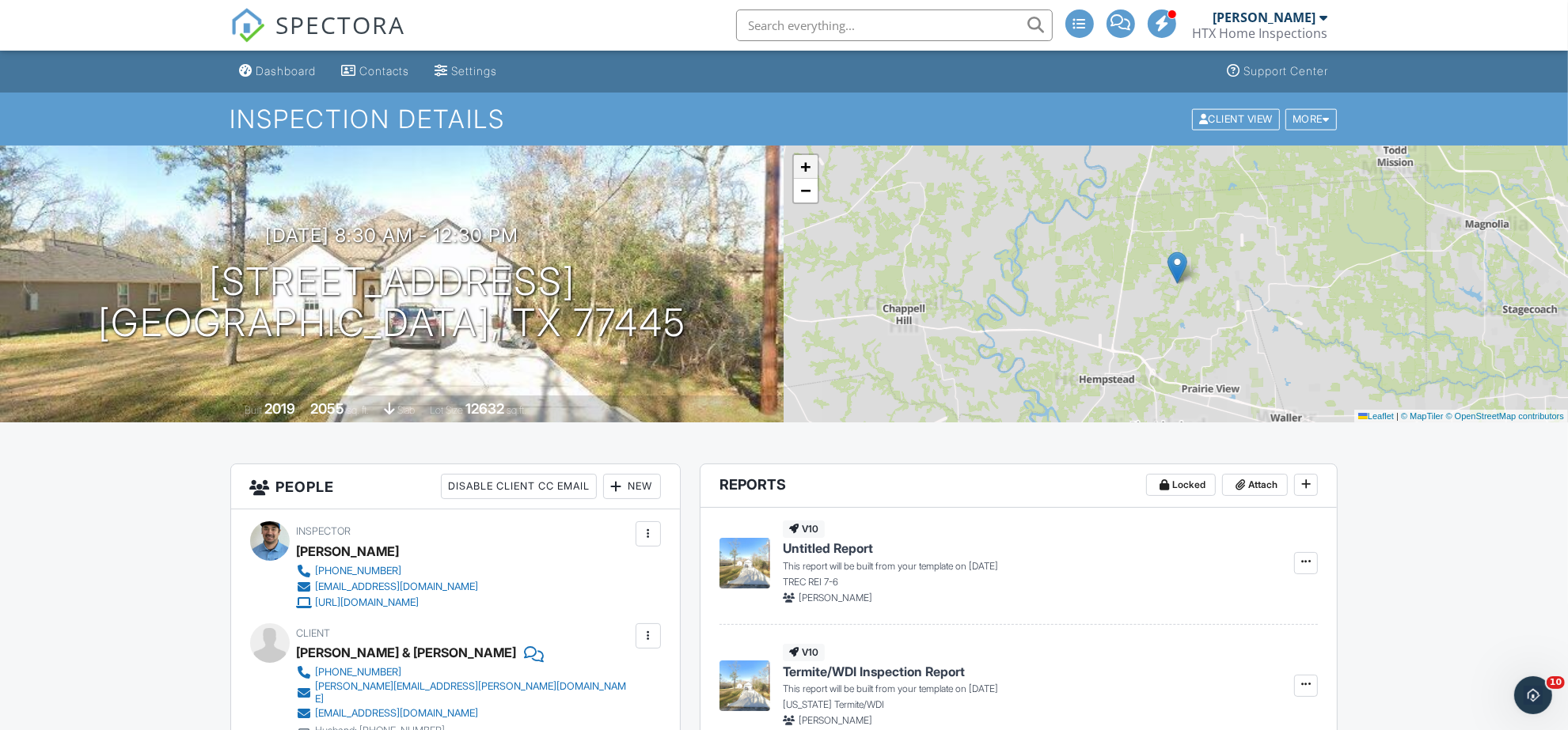
click at [802, 156] on span "+" at bounding box center [804, 166] width 10 height 20
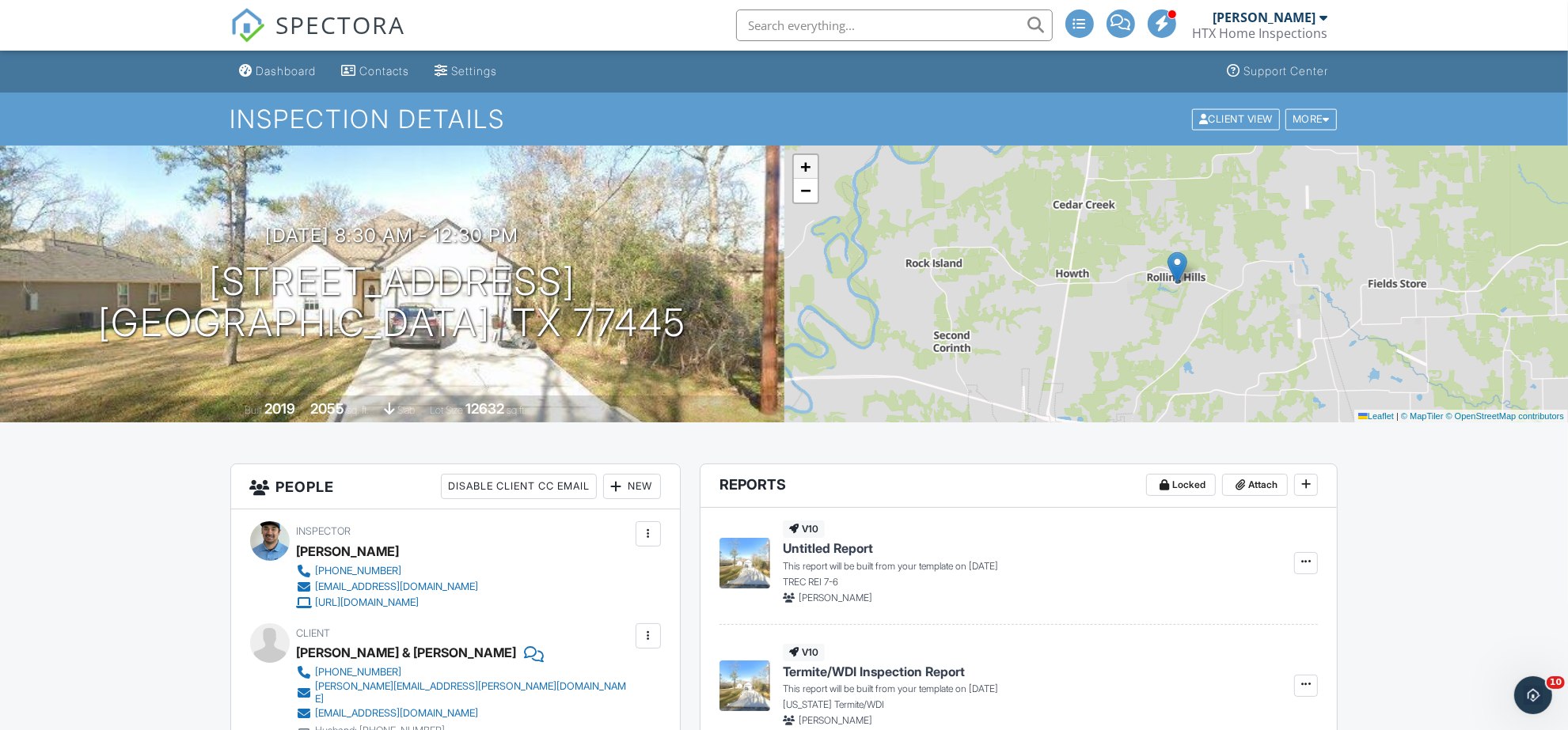
click at [802, 156] on span "+" at bounding box center [804, 166] width 10 height 20
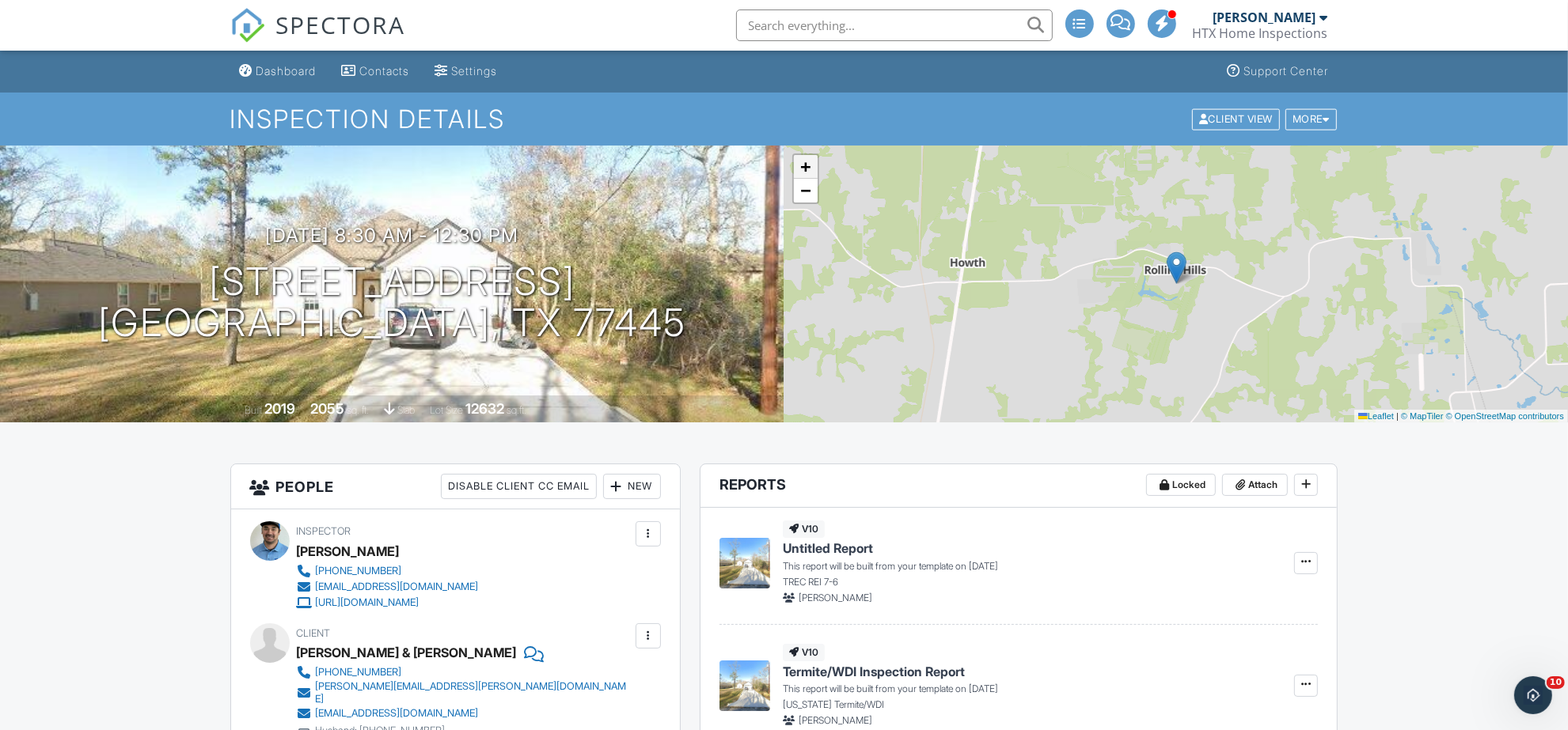
click at [802, 156] on span "+" at bounding box center [804, 166] width 10 height 20
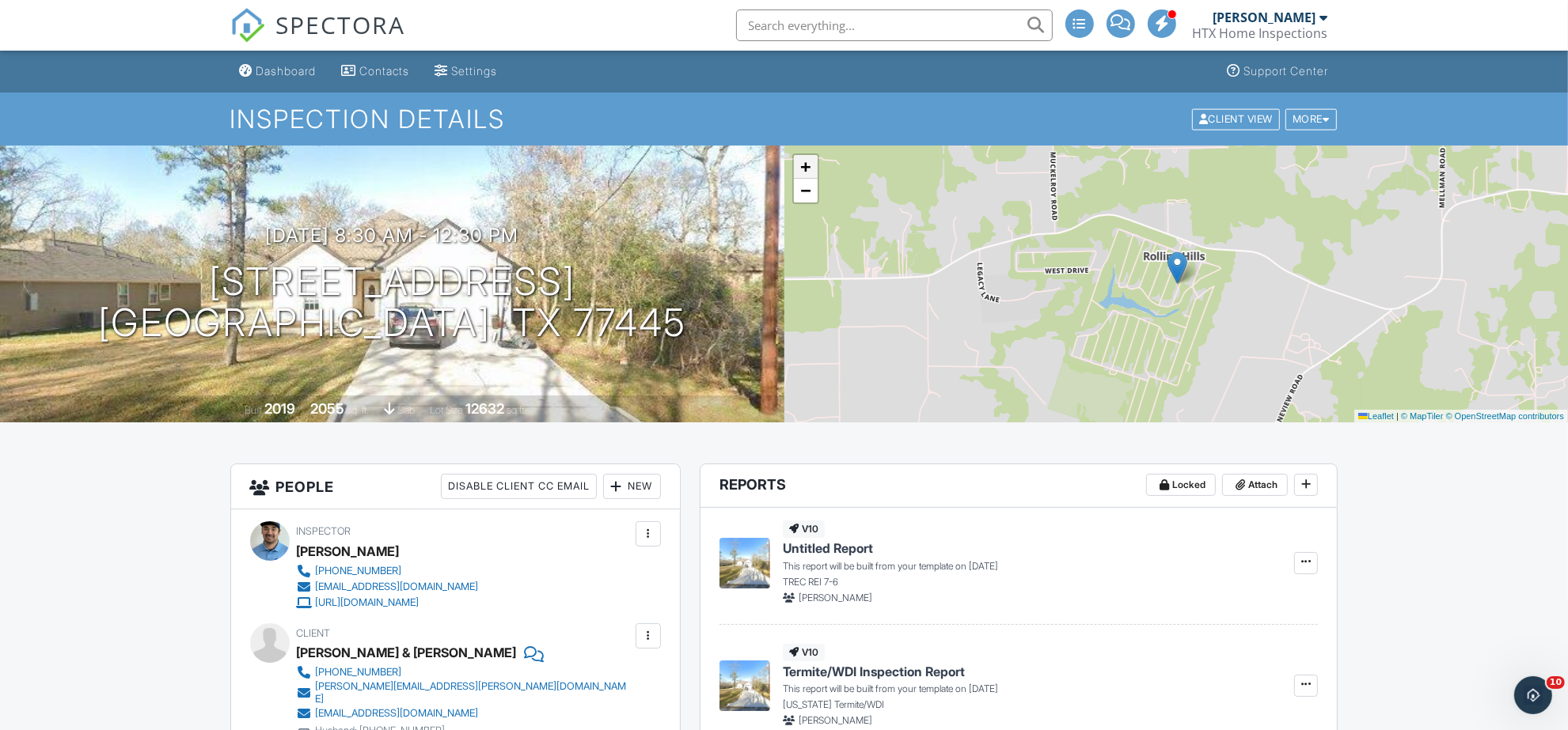
click at [802, 156] on span "+" at bounding box center [804, 166] width 10 height 20
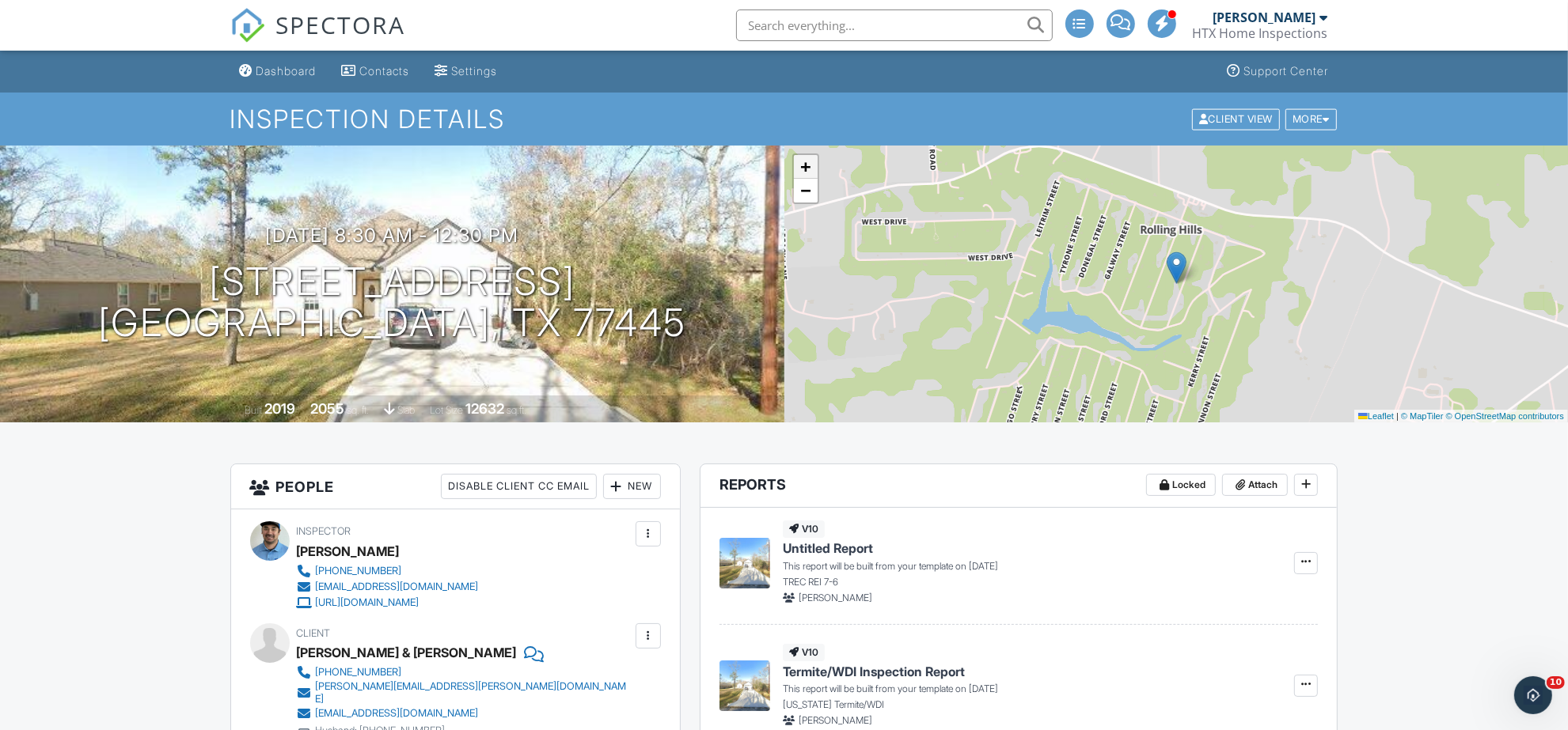
click at [802, 156] on span "+" at bounding box center [804, 166] width 10 height 20
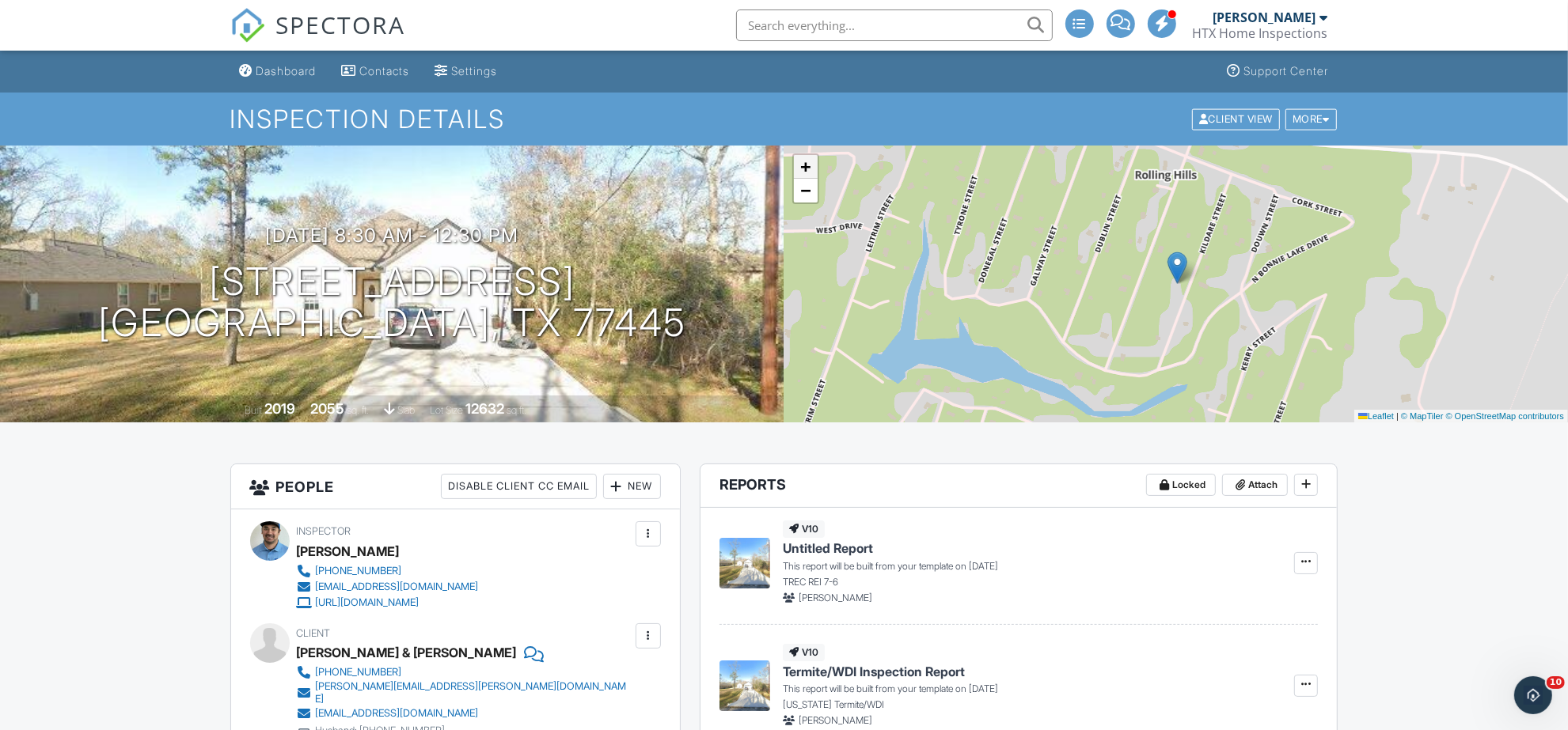
click at [802, 156] on span "+" at bounding box center [804, 166] width 10 height 20
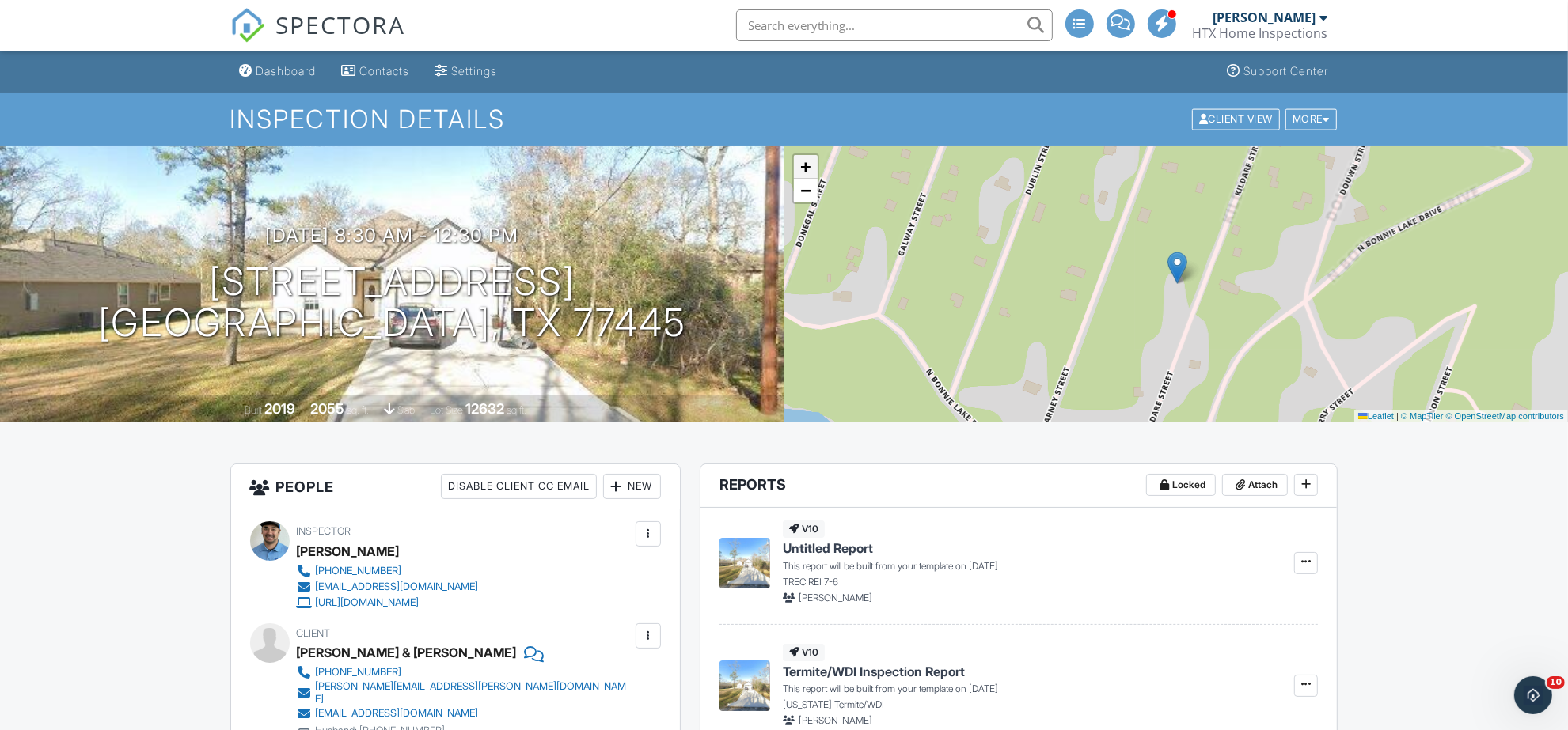
click at [802, 156] on span "+" at bounding box center [804, 166] width 10 height 20
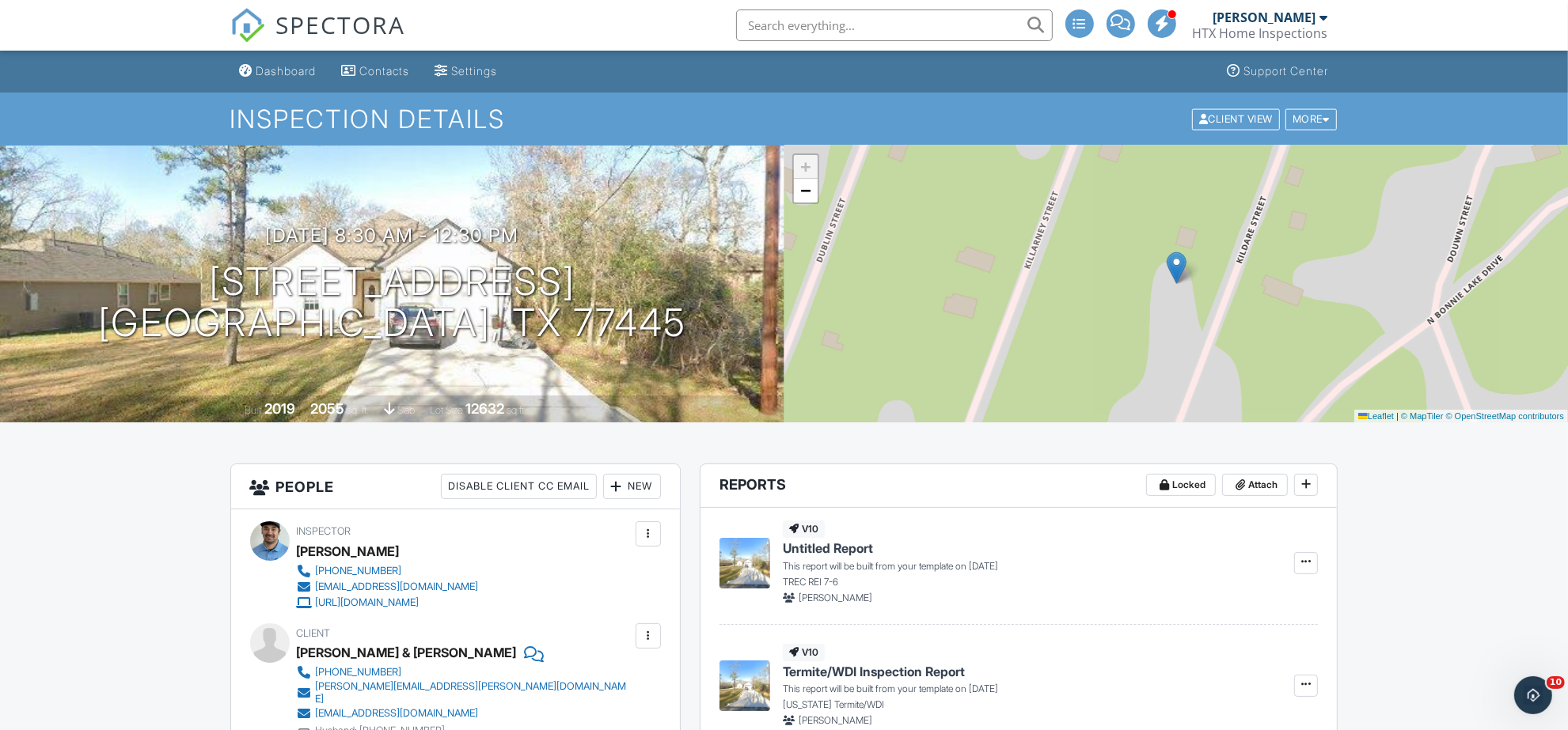
click at [802, 156] on span "+" at bounding box center [804, 166] width 10 height 20
click at [798, 190] on link "−" at bounding box center [805, 191] width 24 height 24
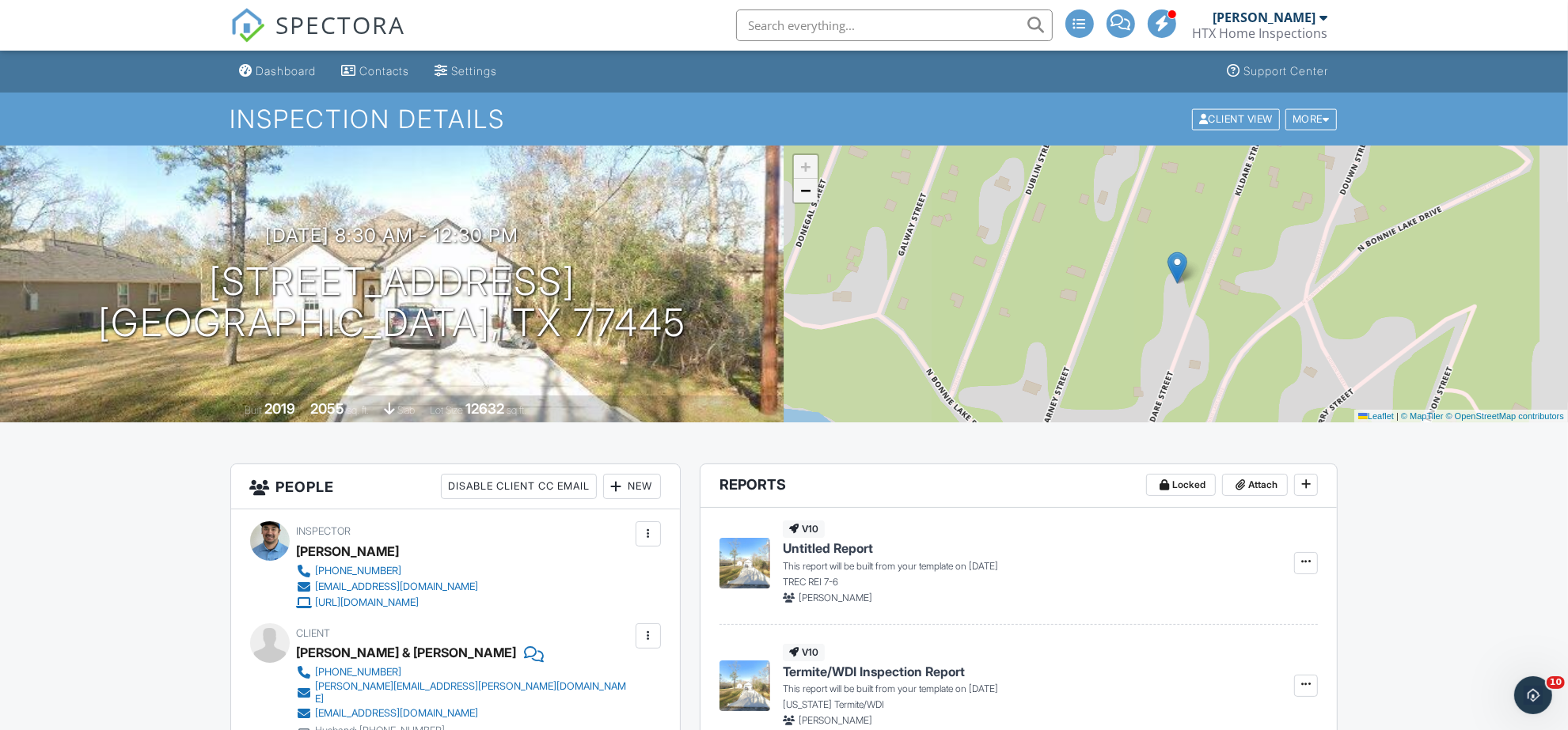
click at [798, 190] on link "−" at bounding box center [805, 191] width 24 height 24
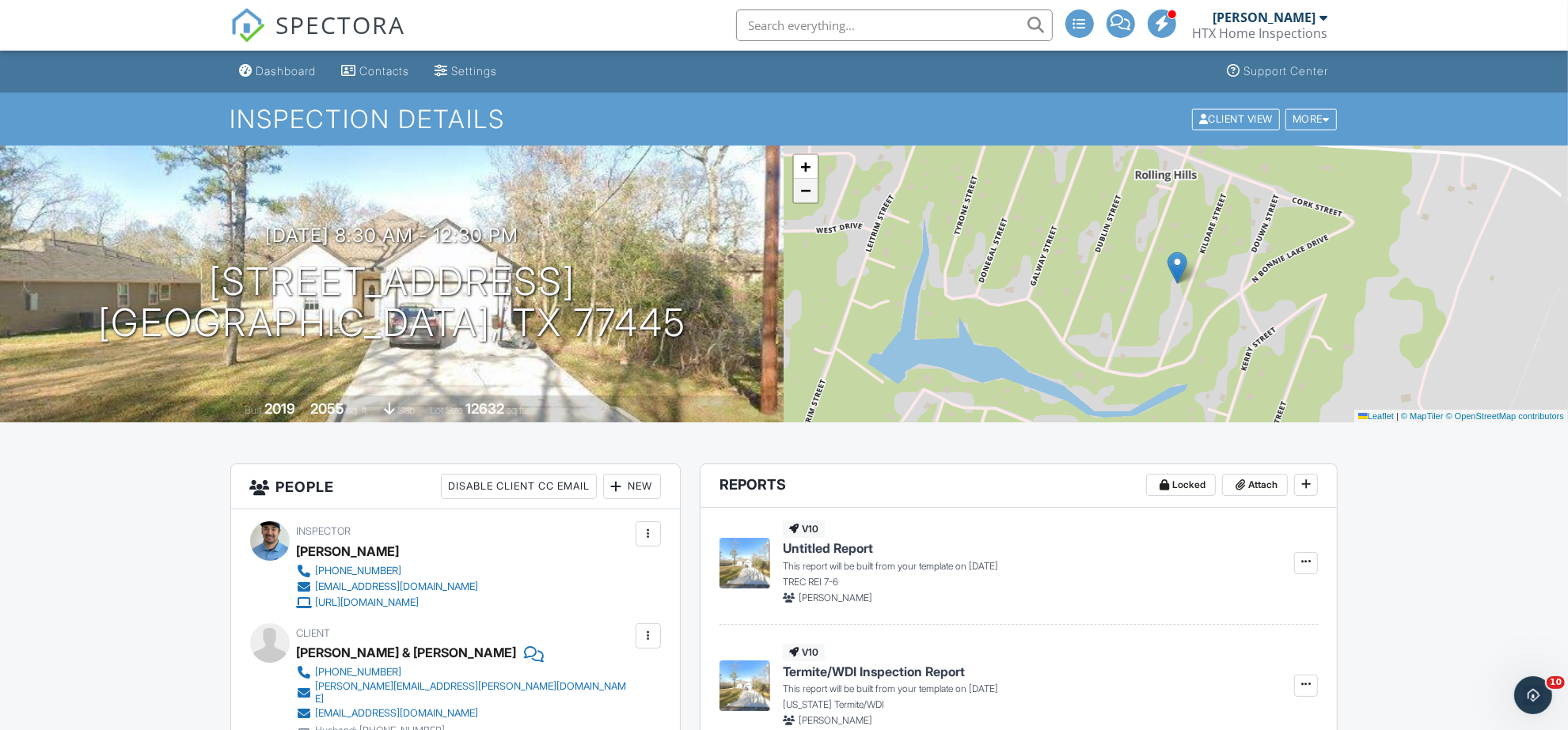
click at [798, 190] on link "−" at bounding box center [805, 191] width 24 height 24
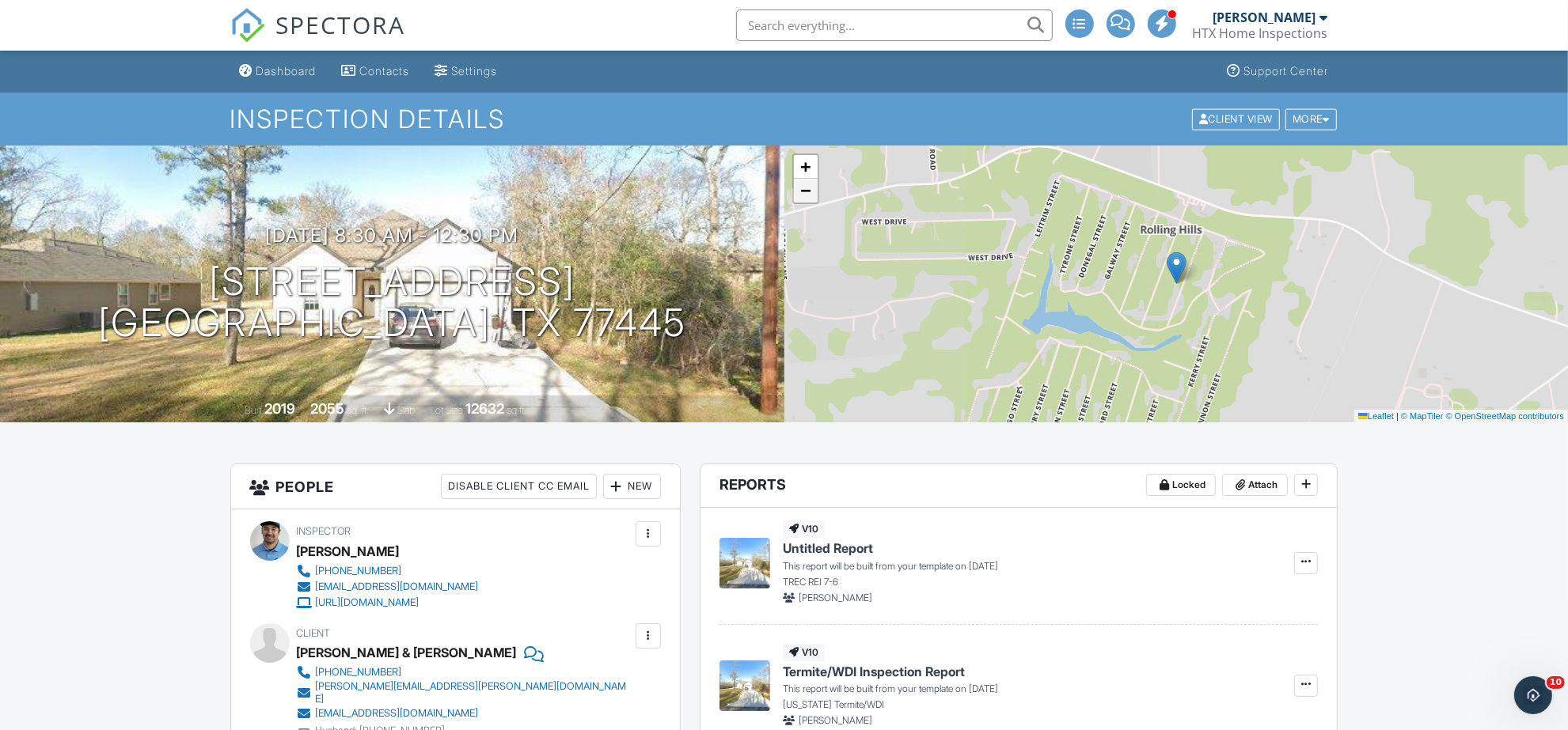
click at [798, 190] on link "−" at bounding box center [805, 191] width 24 height 24
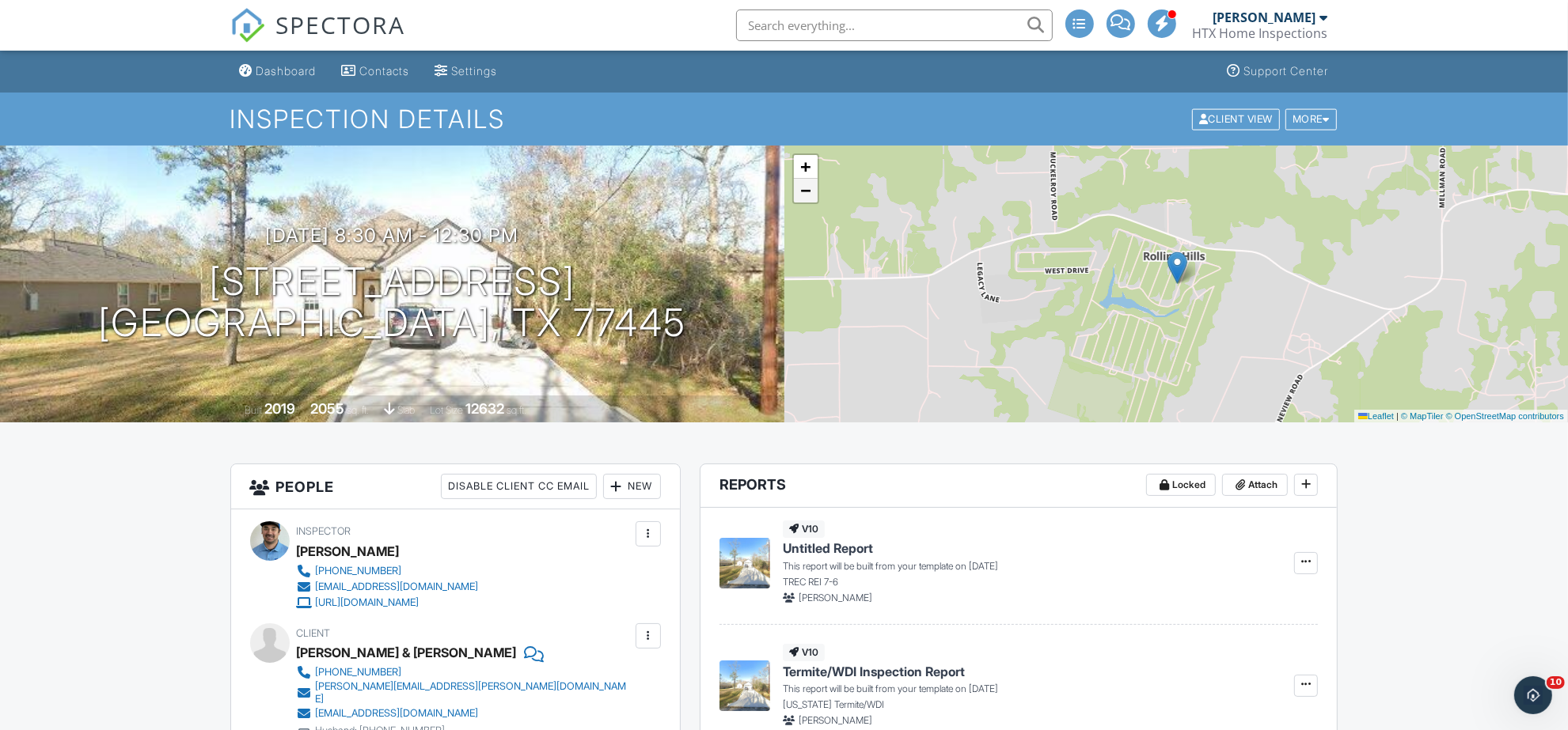
click at [798, 190] on link "−" at bounding box center [805, 191] width 24 height 24
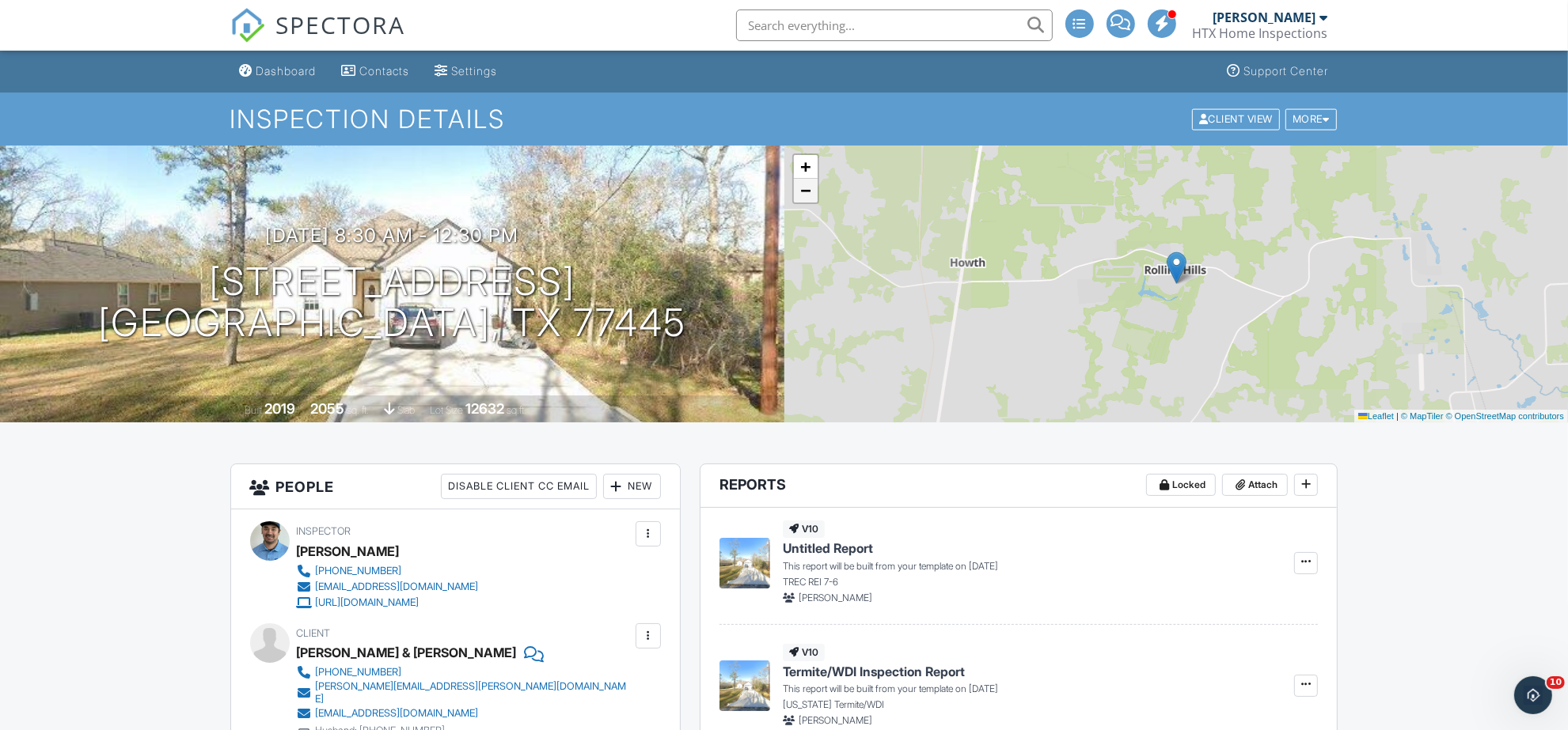
click at [798, 190] on link "−" at bounding box center [805, 191] width 24 height 24
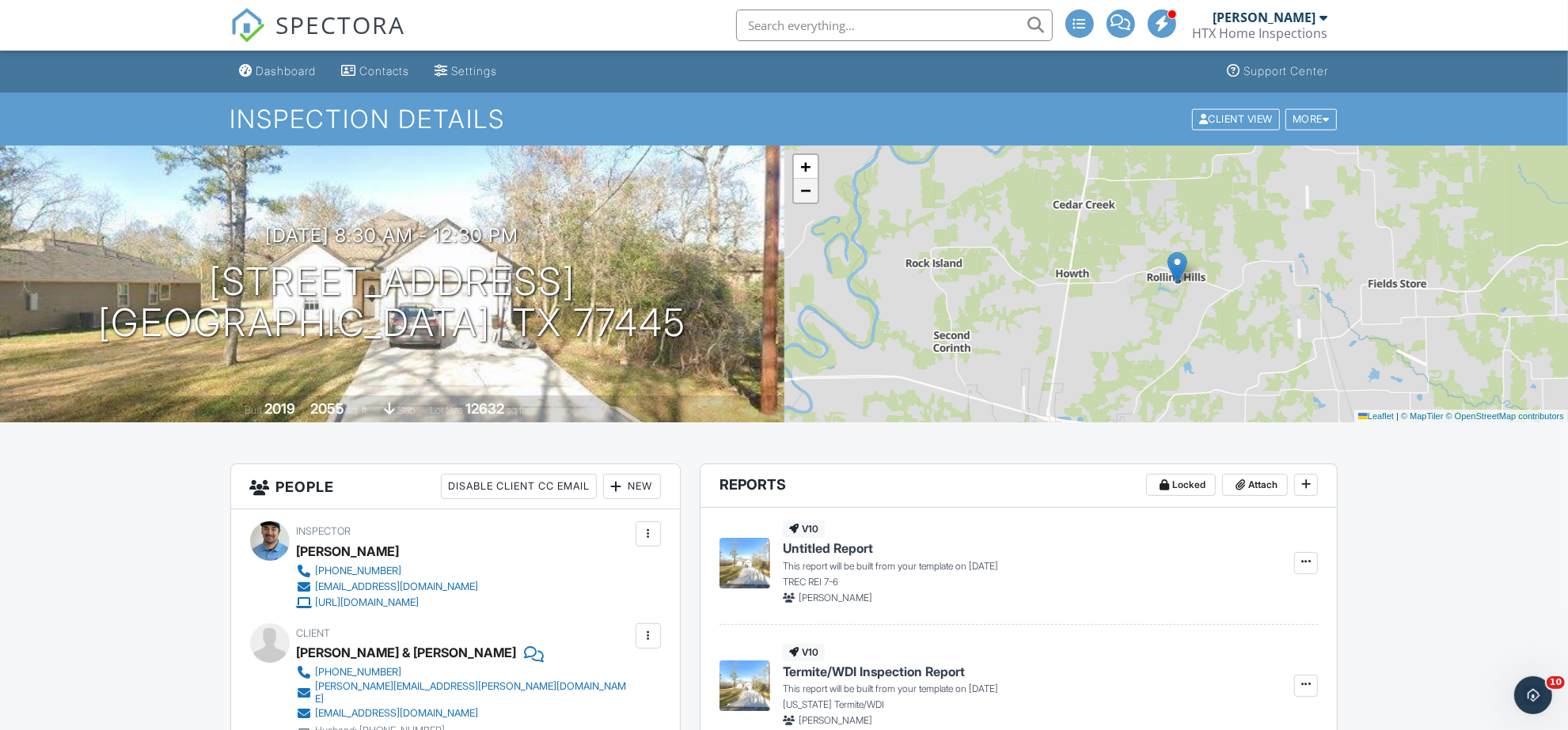
click at [798, 190] on link "−" at bounding box center [805, 191] width 24 height 24
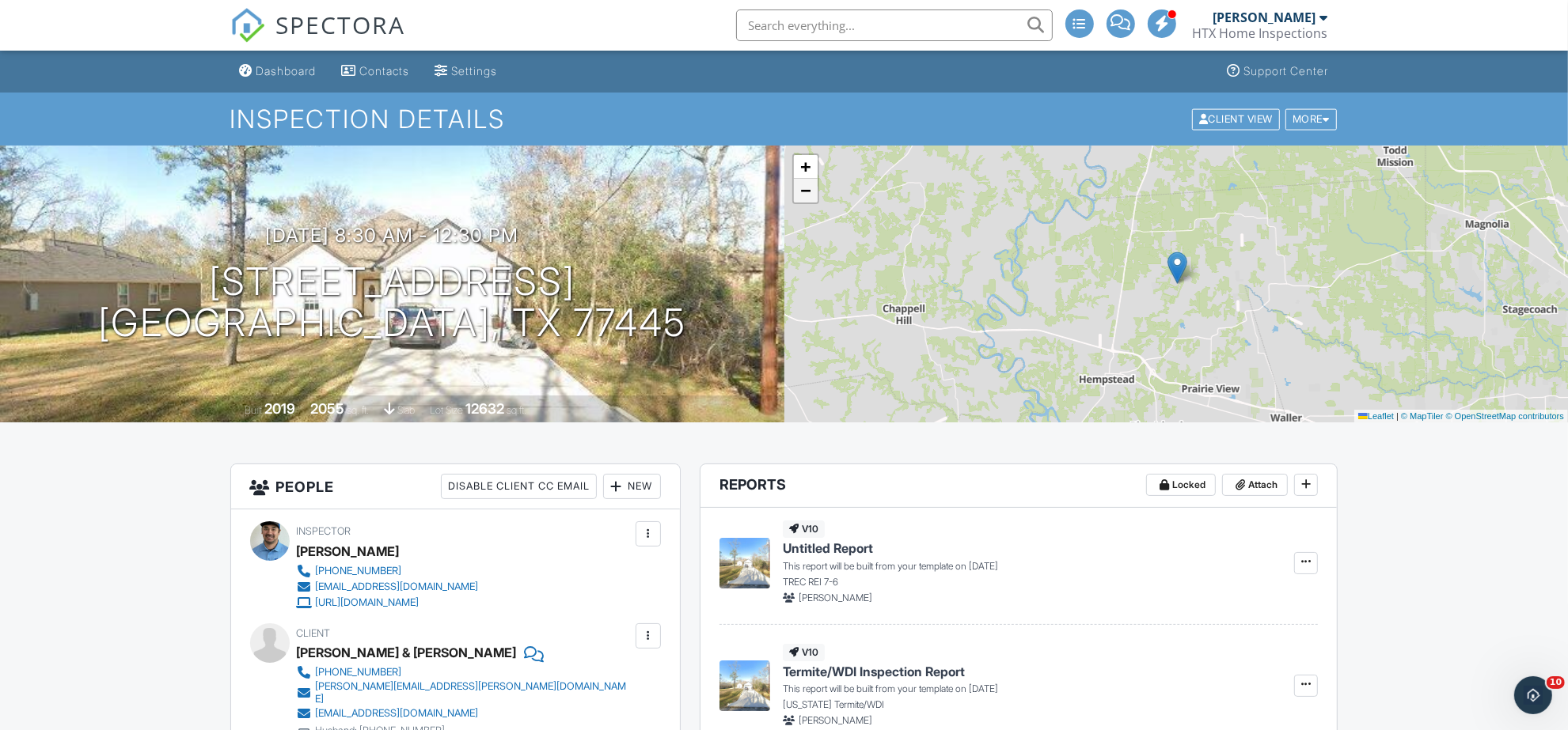
click at [798, 190] on link "−" at bounding box center [805, 191] width 24 height 24
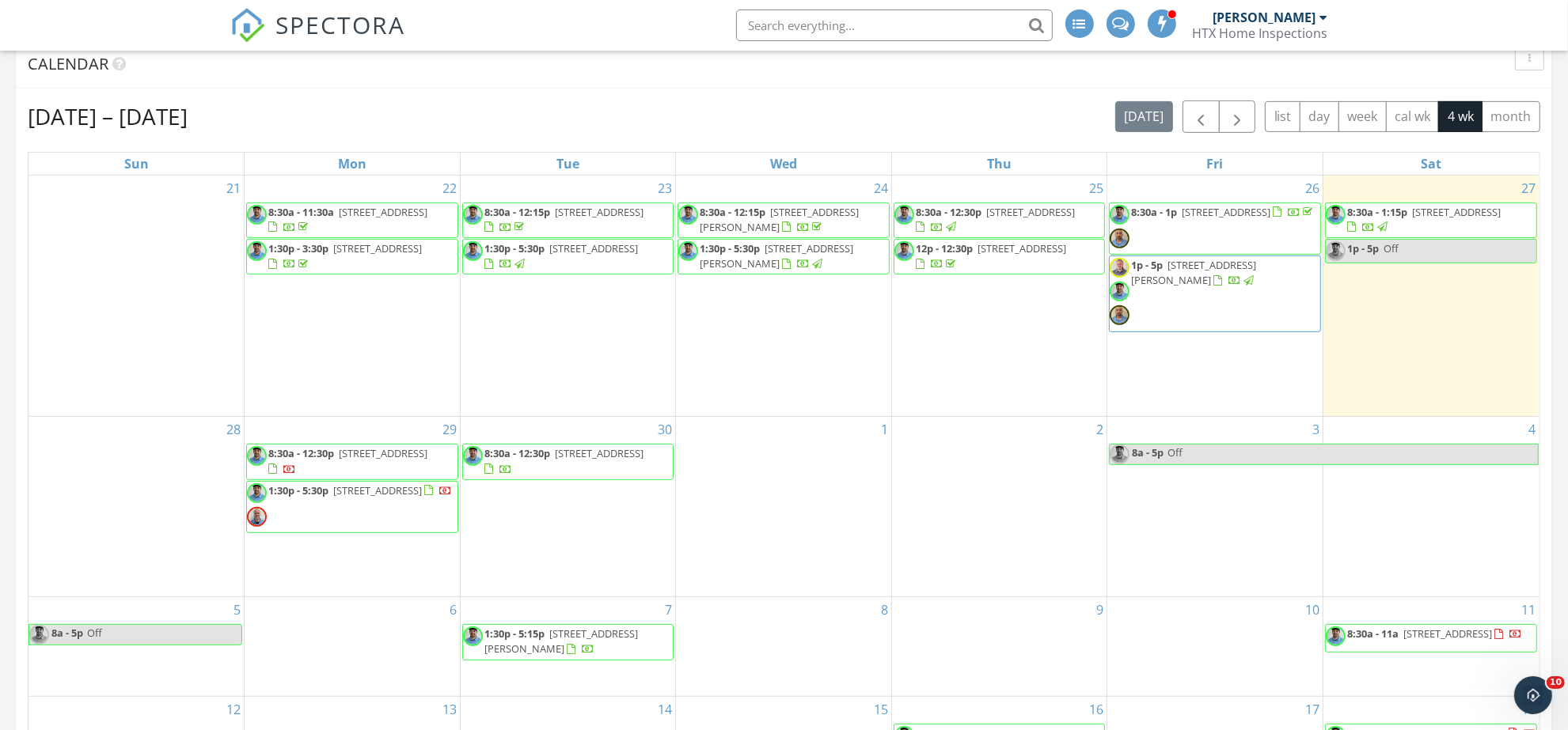
click at [382, 511] on span "1:30p - 5:30p 1322 Candlelight Ln, Houston 77018" at bounding box center [349, 507] width 205 height 47
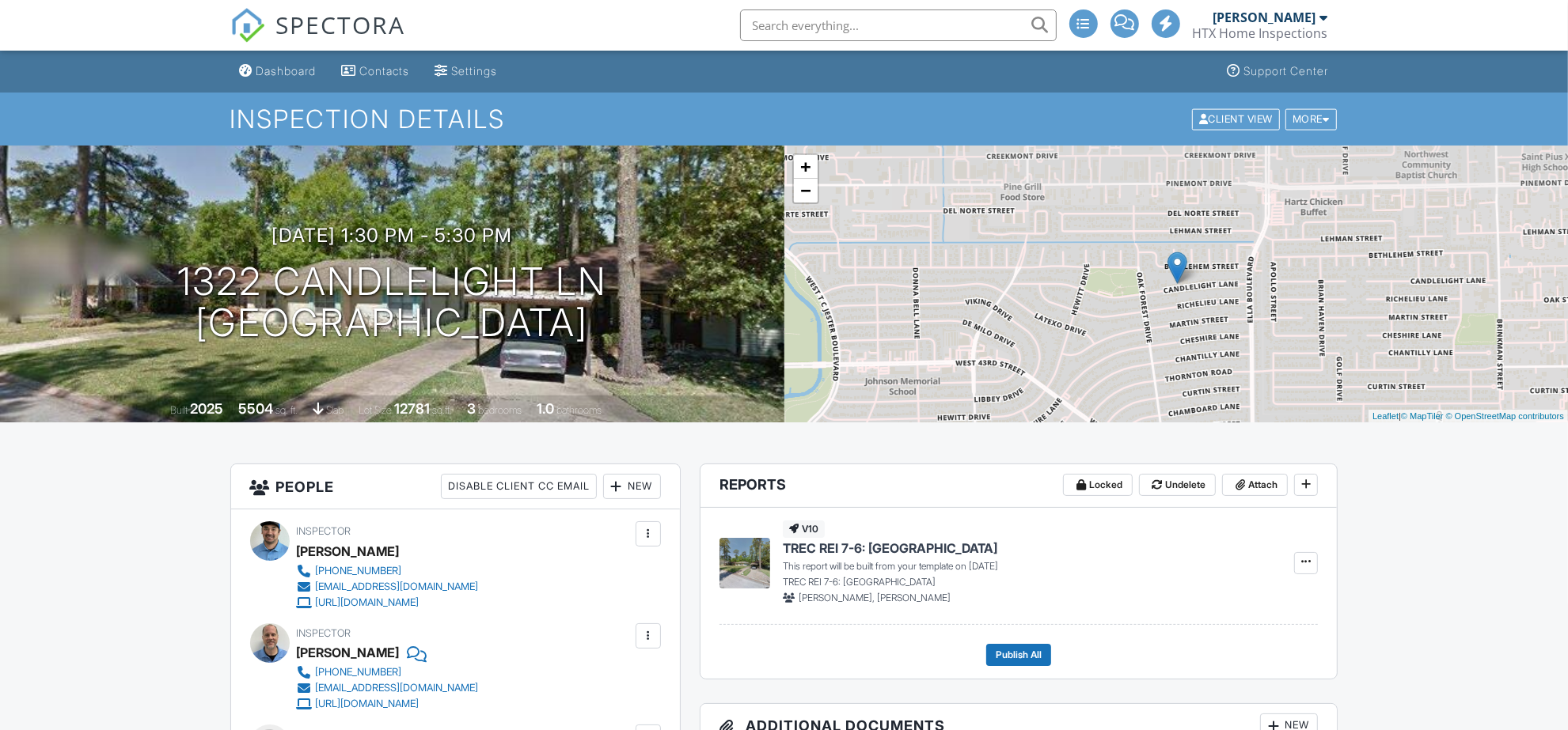
click at [813, 195] on link "−" at bounding box center [805, 191] width 24 height 24
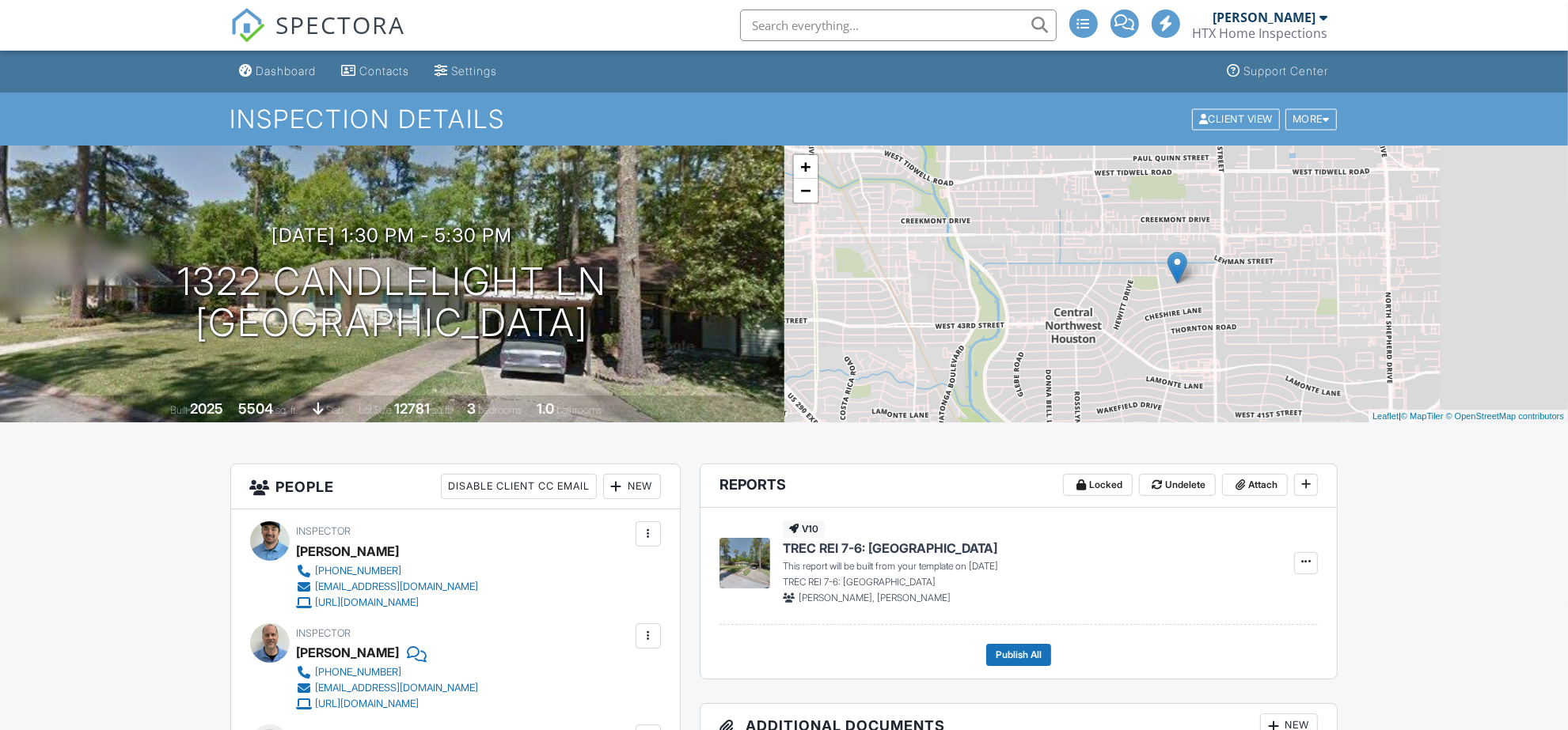
click at [813, 195] on link "−" at bounding box center [805, 191] width 24 height 24
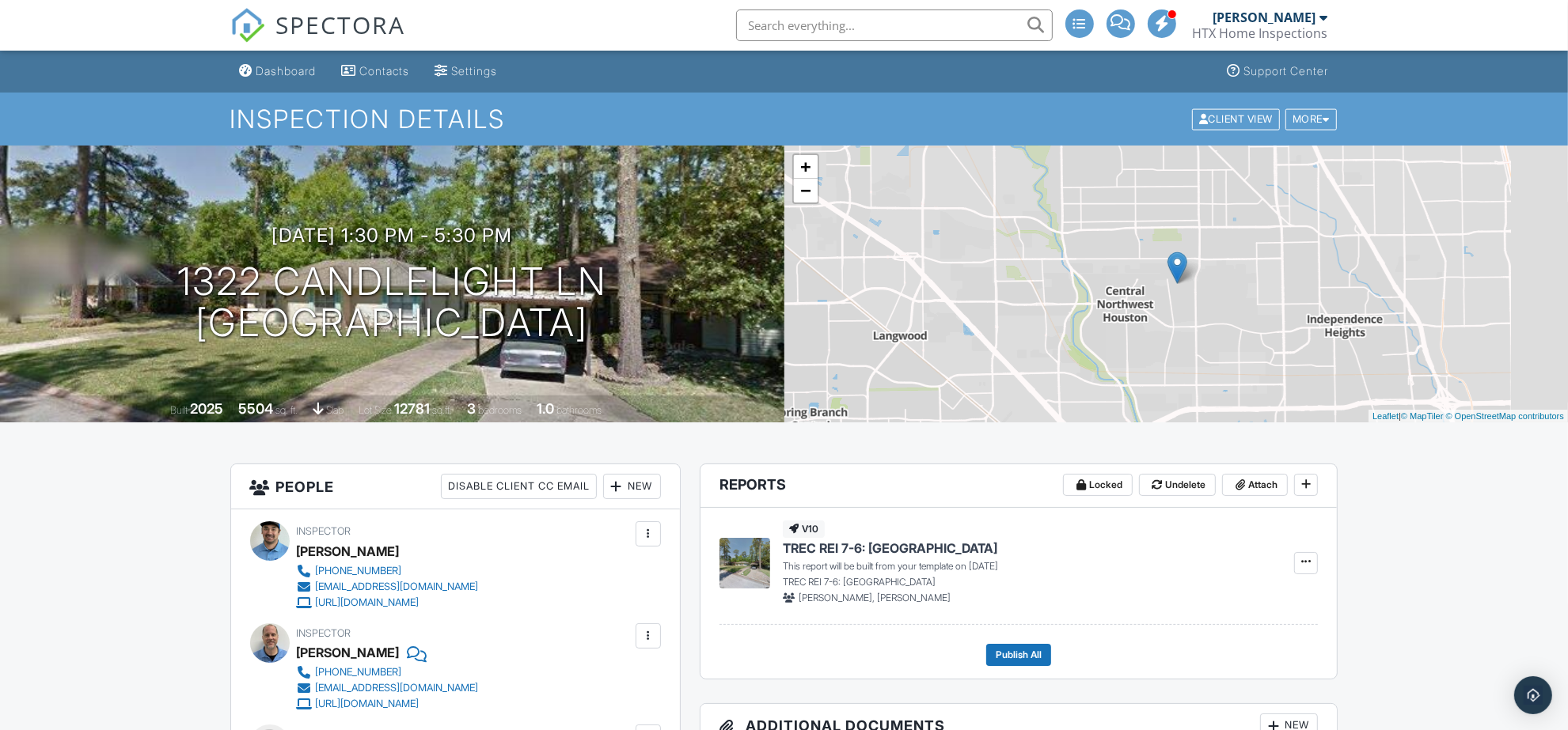
click at [813, 195] on link "−" at bounding box center [805, 191] width 24 height 24
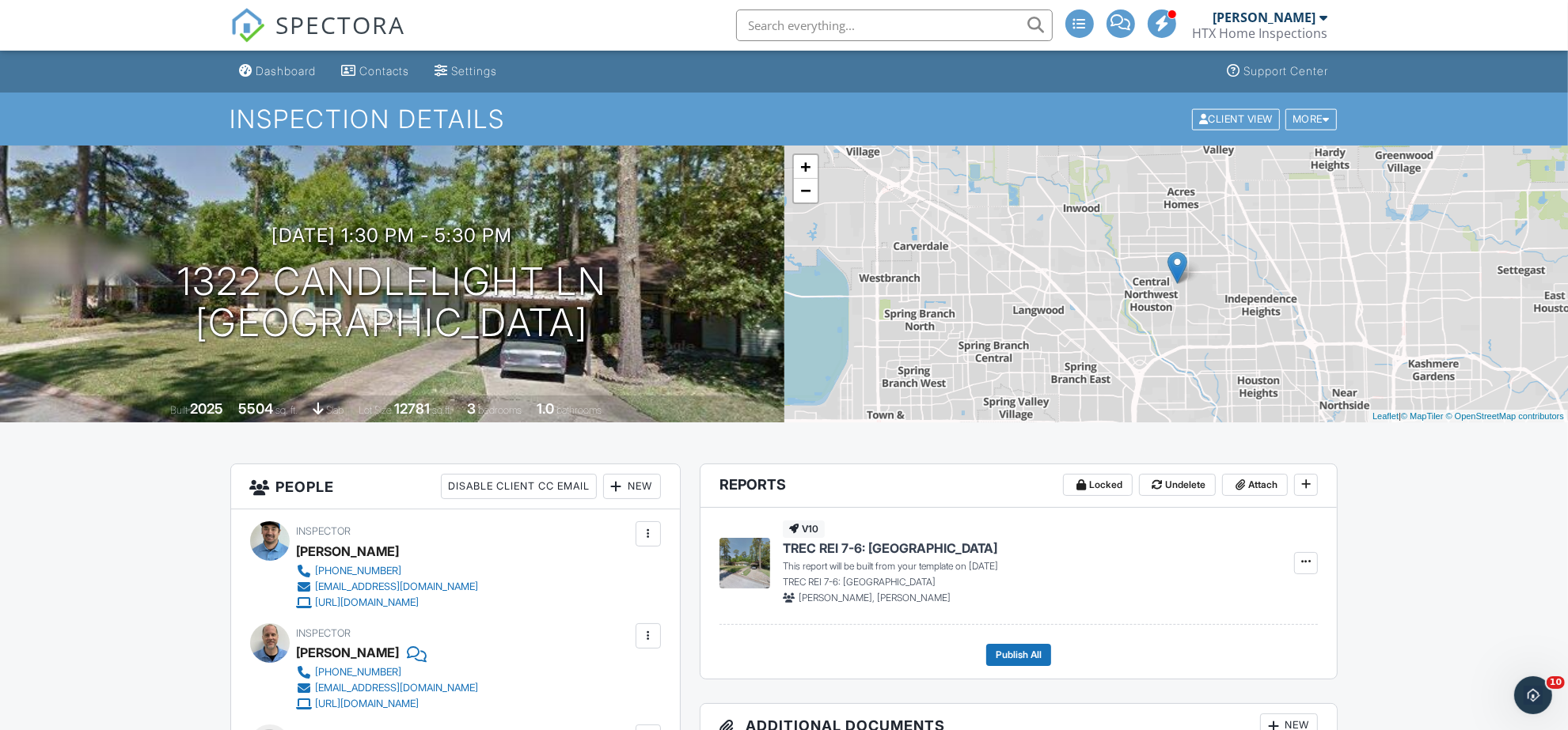
click at [813, 195] on link "−" at bounding box center [805, 191] width 24 height 24
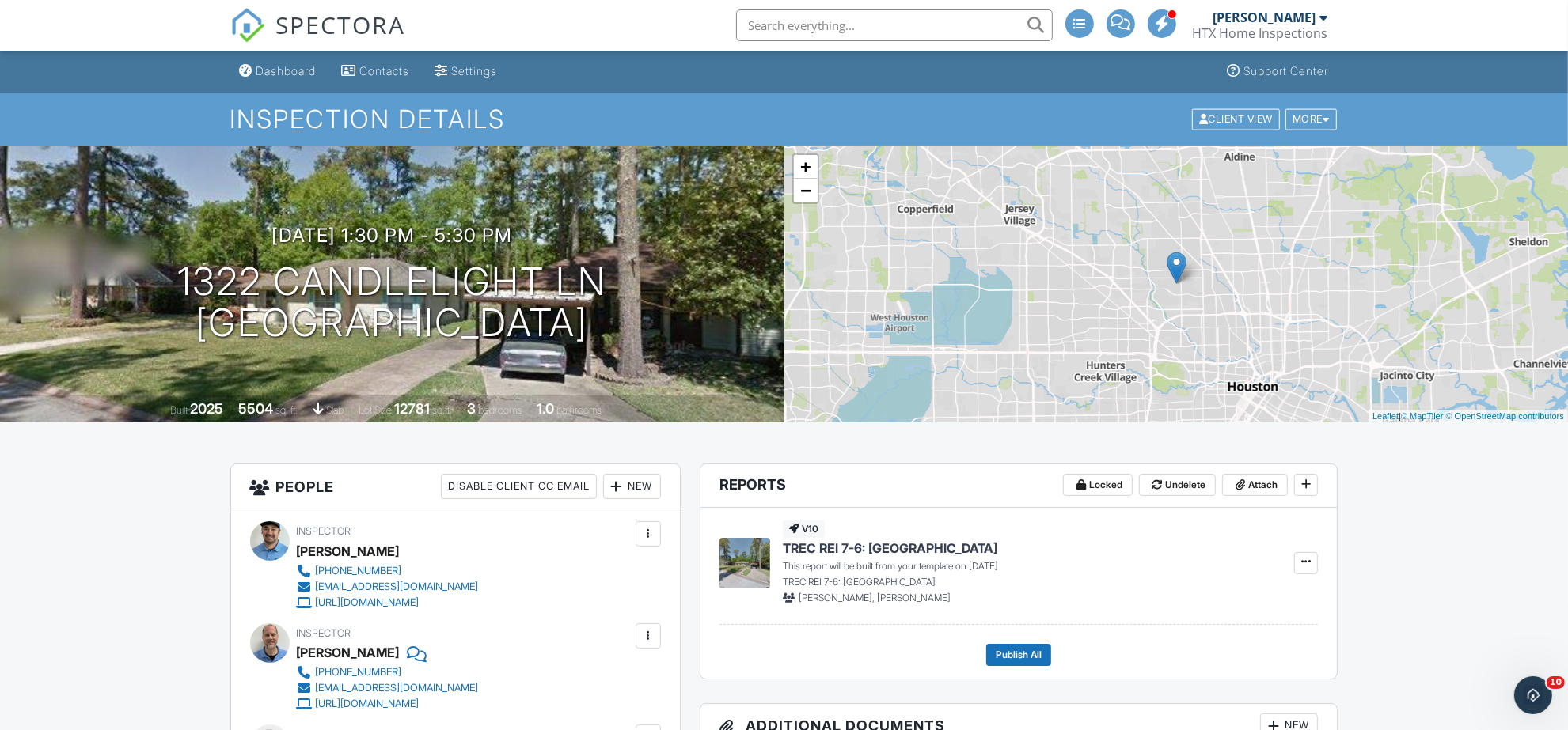
click at [813, 195] on link "−" at bounding box center [805, 191] width 24 height 24
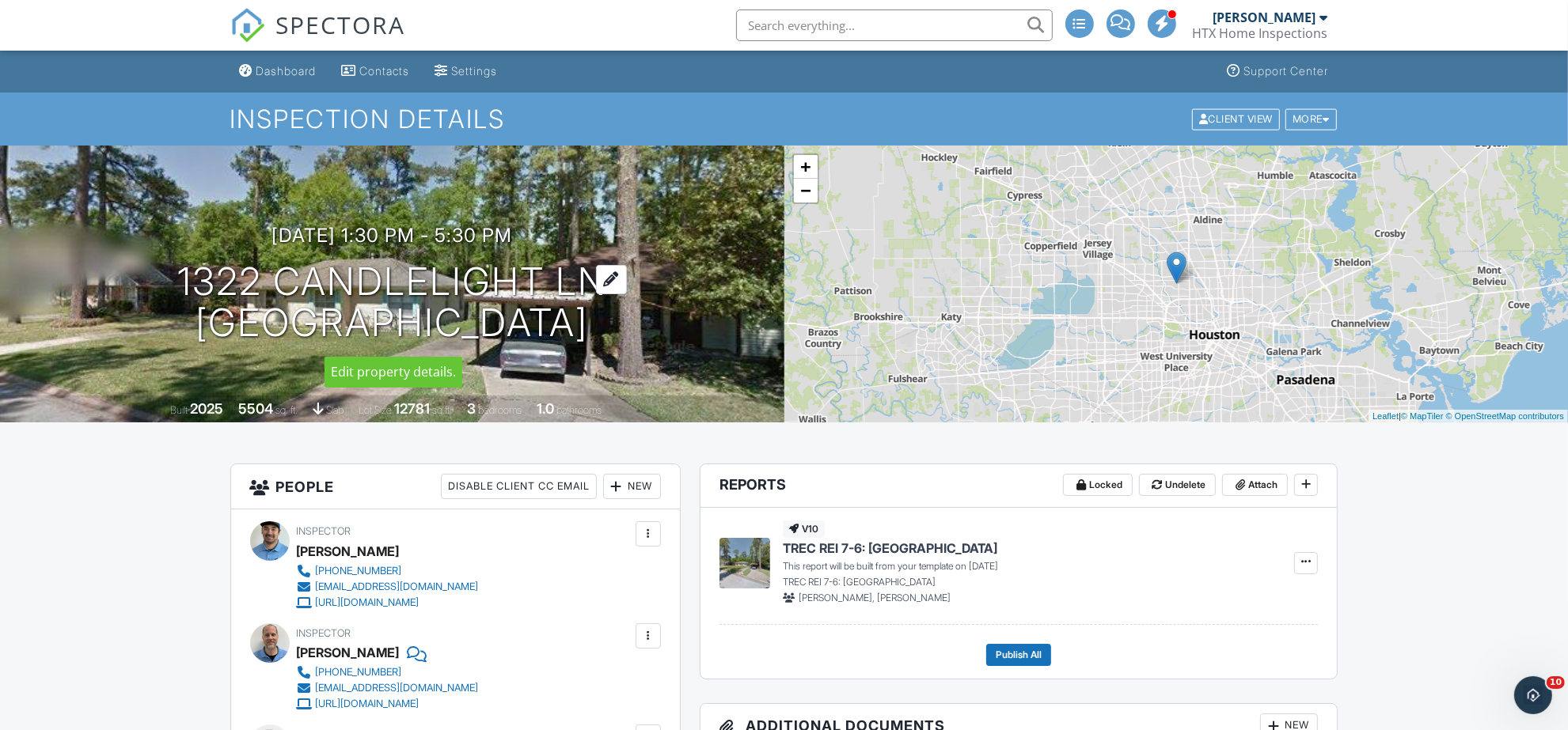
drag, startPoint x: 182, startPoint y: 262, endPoint x: 575, endPoint y: 332, distance: 399.2
click at [575, 332] on h1 "1322 Candlelight Ln [GEOGRAPHIC_DATA]" at bounding box center [392, 303] width 430 height 84
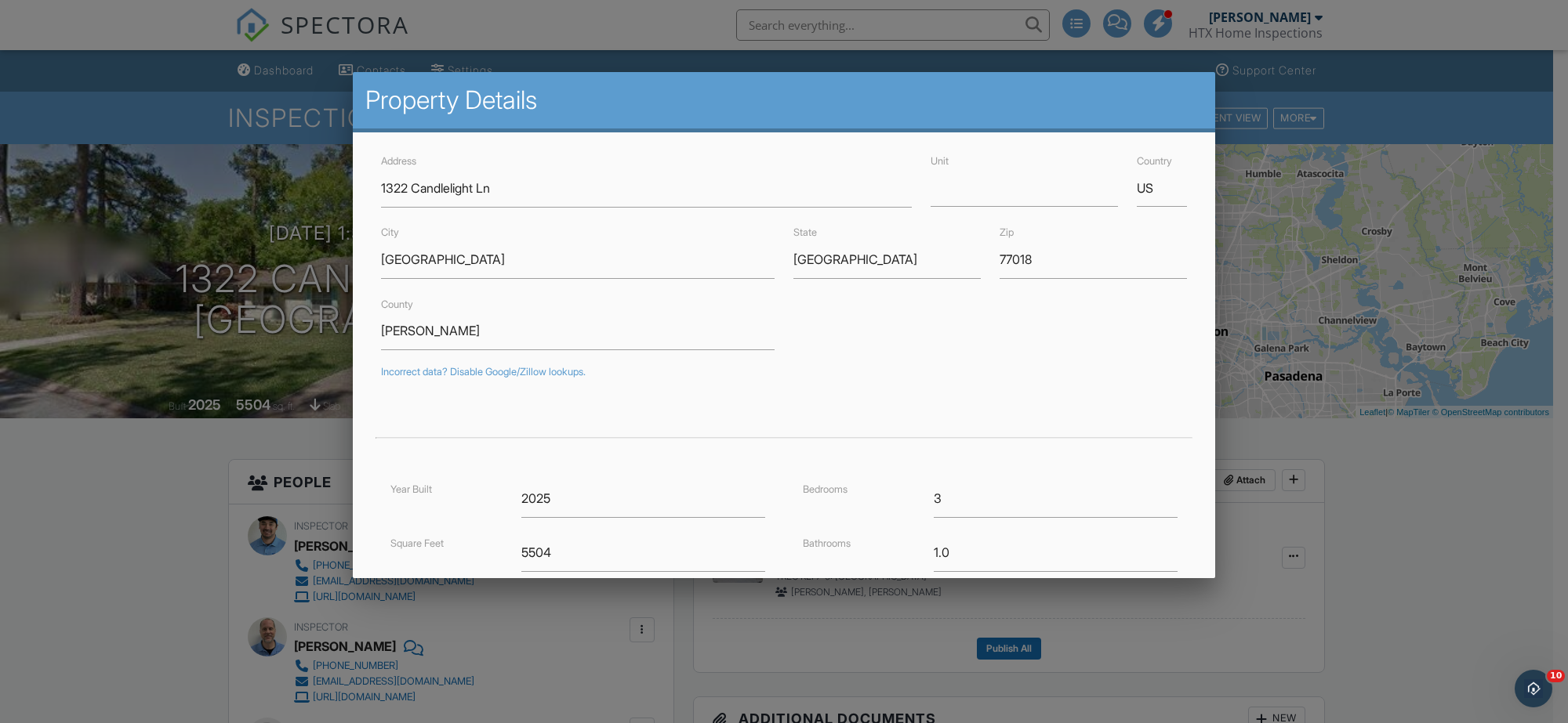
click at [196, 486] on div at bounding box center [784, 374] width 1568 height 904
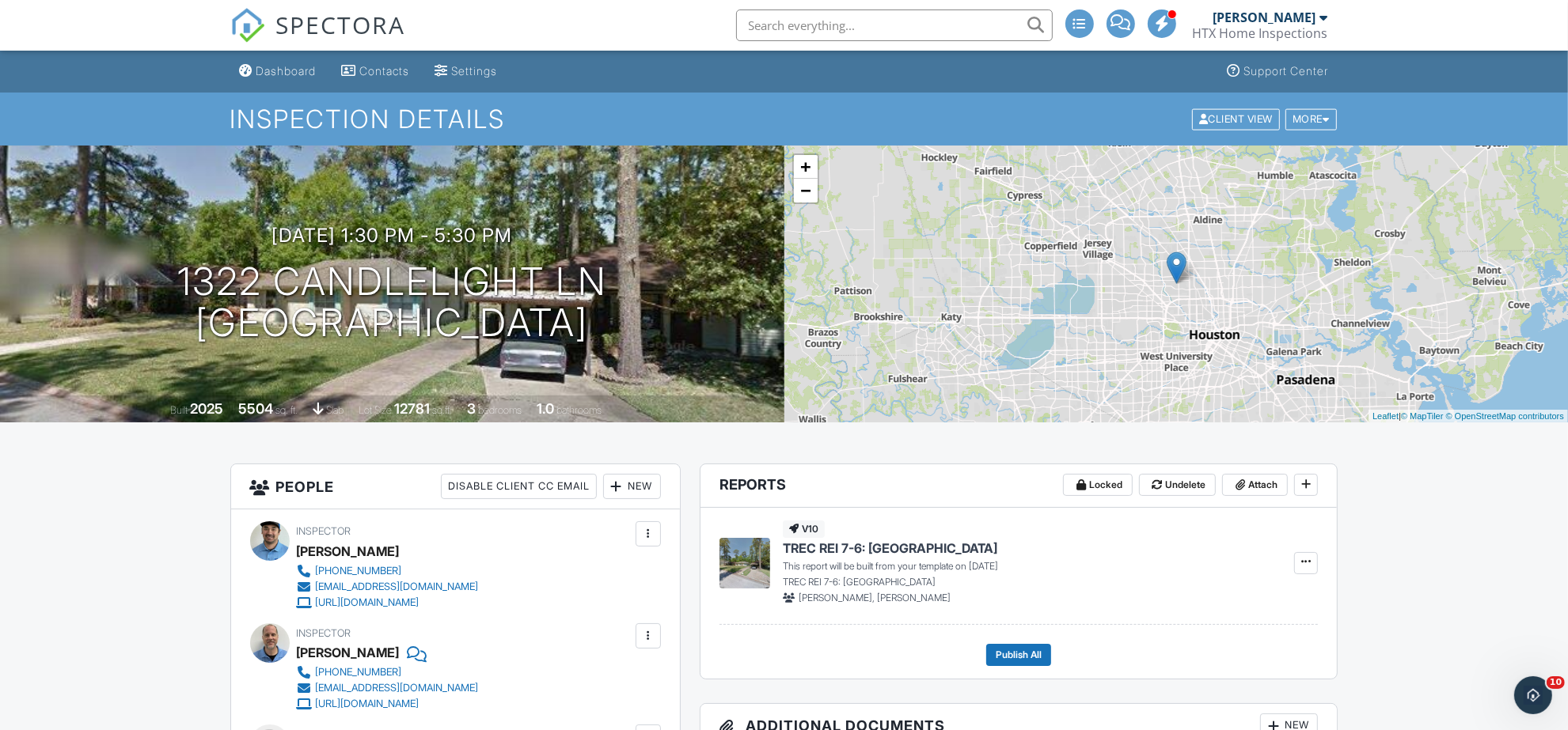
drag, startPoint x: 168, startPoint y: 263, endPoint x: 580, endPoint y: 351, distance: 421.3
click at [580, 351] on div "[DATE] 1:30 pm - 5:30 pm [STREET_ADDRESS] [GEOGRAPHIC_DATA] Built 2025 5504 sq.…" at bounding box center [392, 285] width 784 height 277
copy h1 "[STREET_ADDRESS]"
